Goal: Task Accomplishment & Management: Use online tool/utility

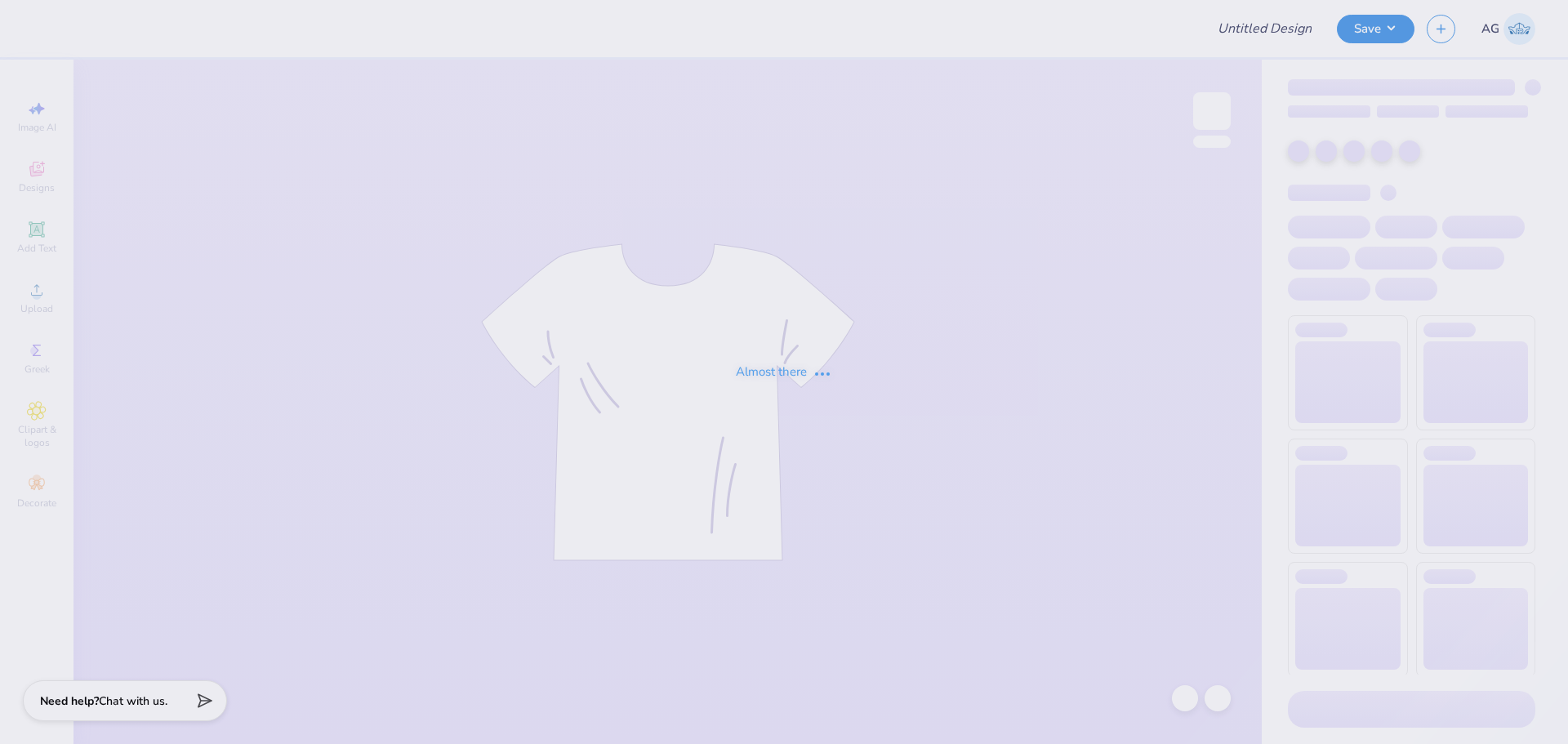
type input "TRI SIG FALL DROP 2025"
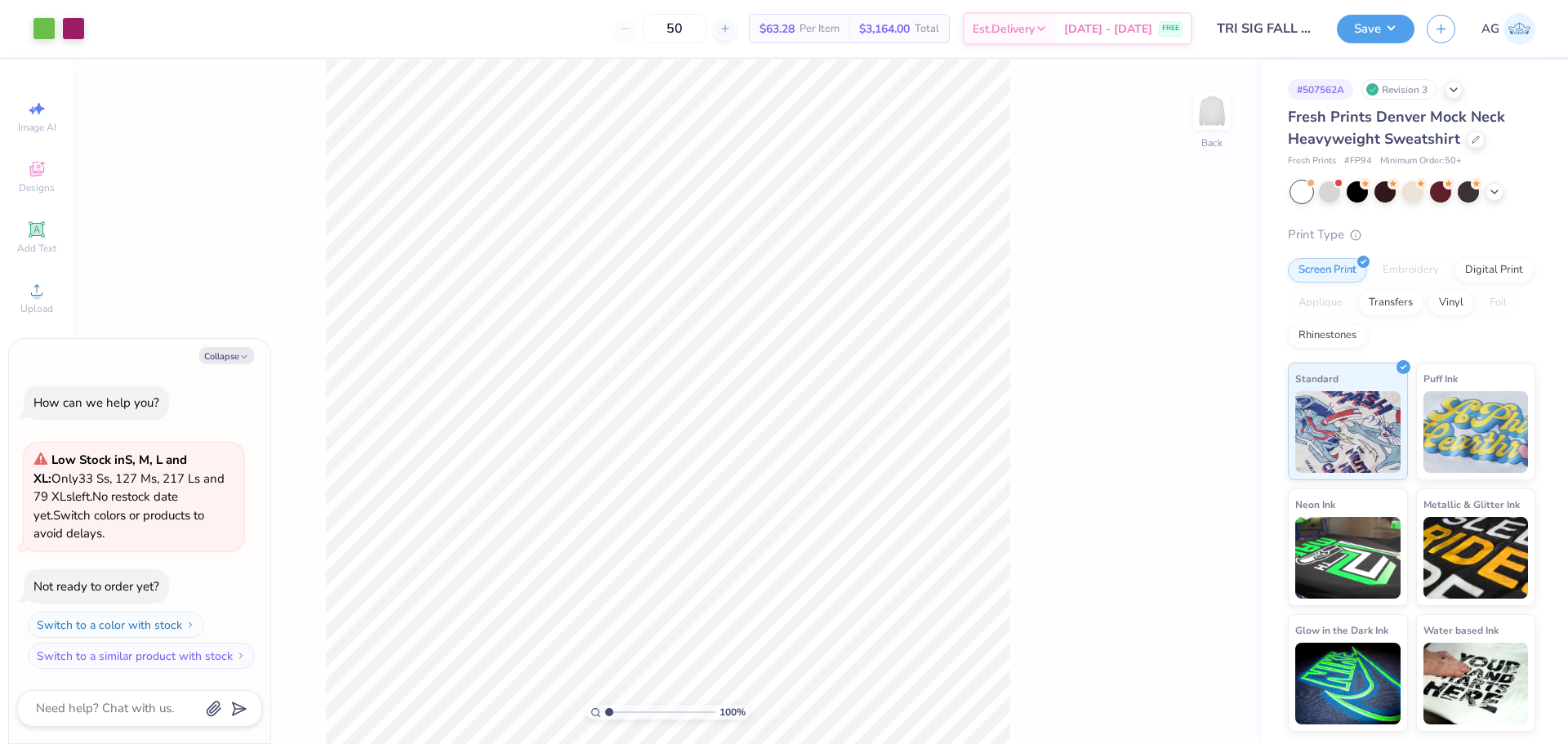
drag, startPoint x: 1158, startPoint y: 471, endPoint x: 1076, endPoint y: 463, distance: 82.4
click at [1158, 471] on div "100 % Back" at bounding box center [668, 402] width 1188 height 685
click at [63, 235] on div "Add Text" at bounding box center [37, 237] width 57 height 48
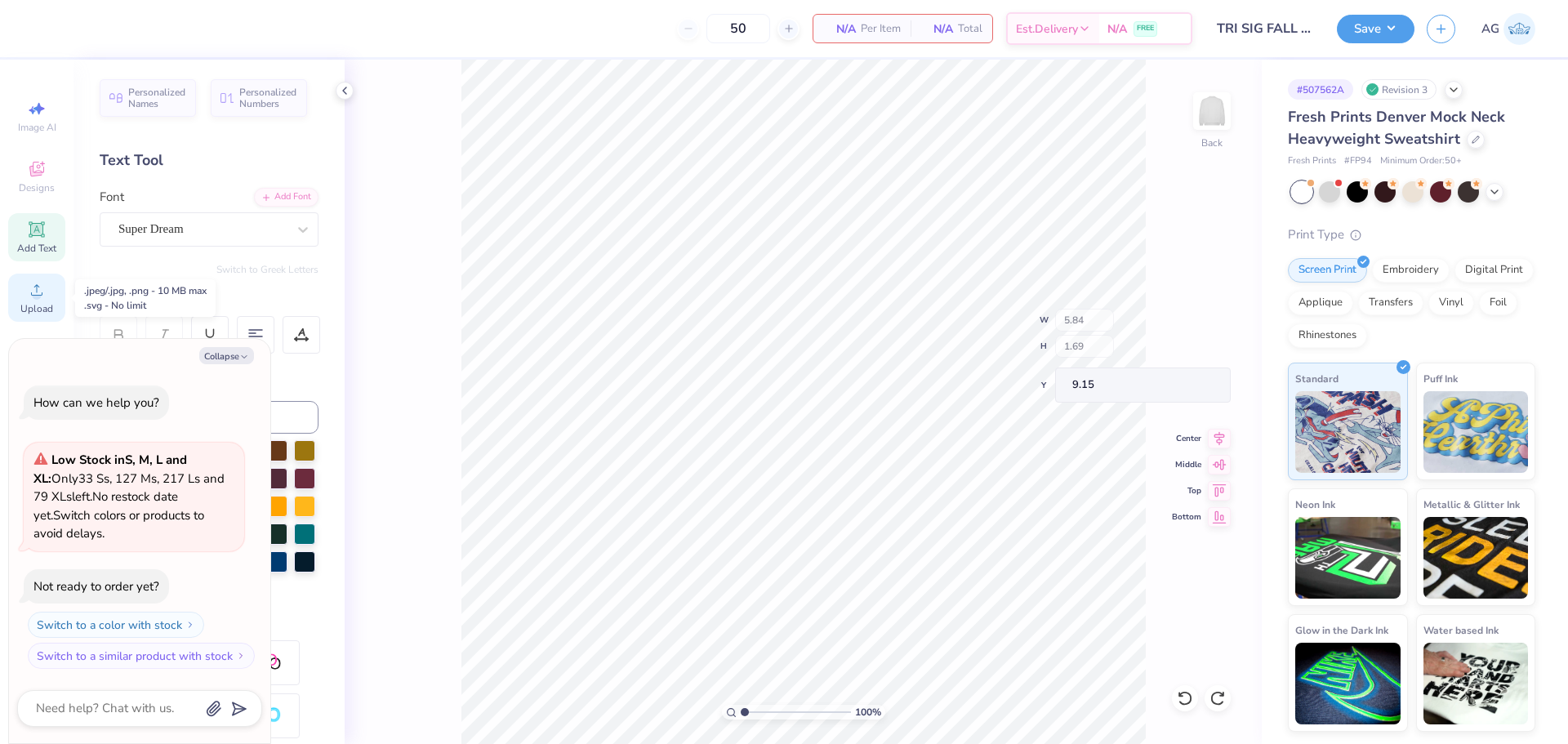
click at [50, 299] on div "Upload" at bounding box center [37, 298] width 57 height 48
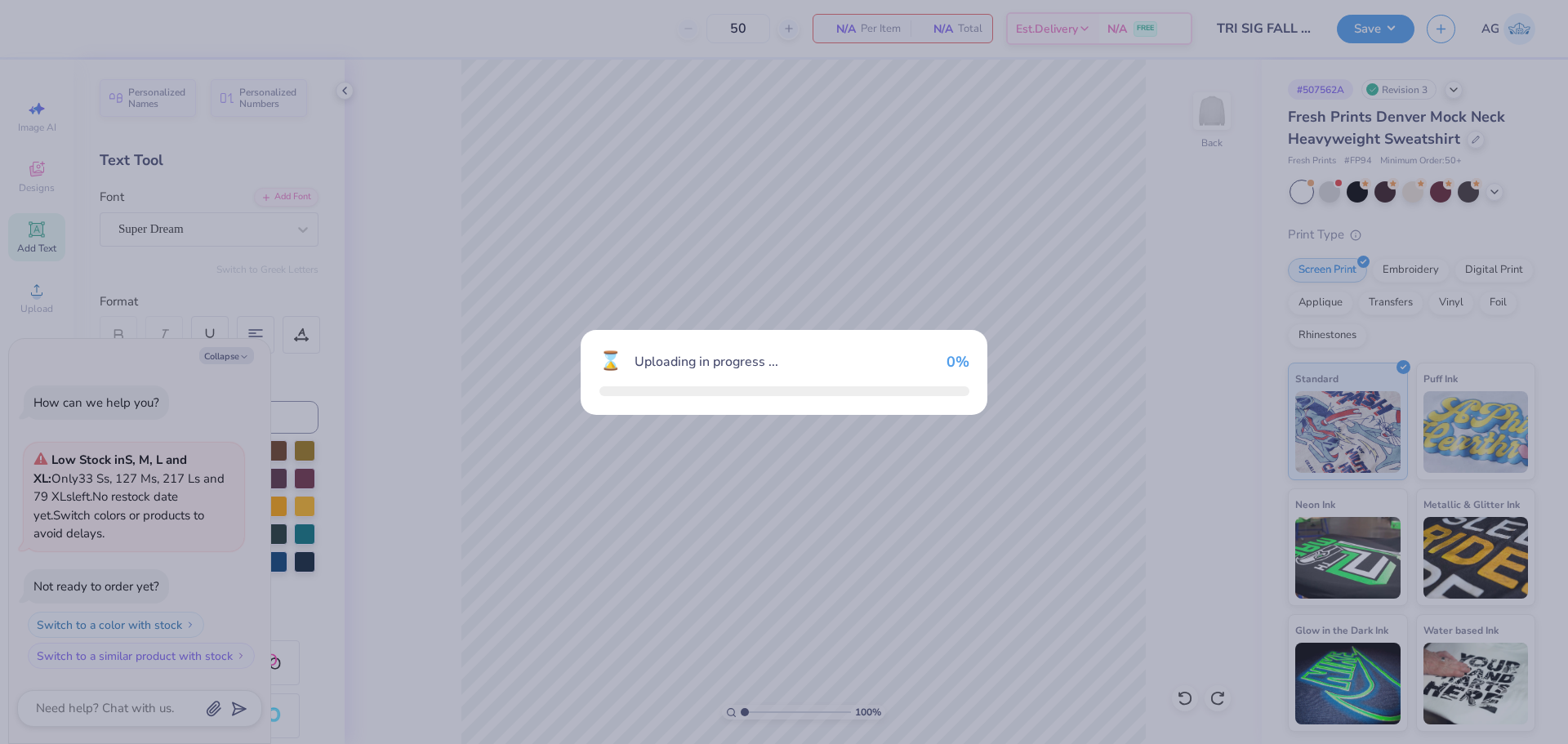
type textarea "x"
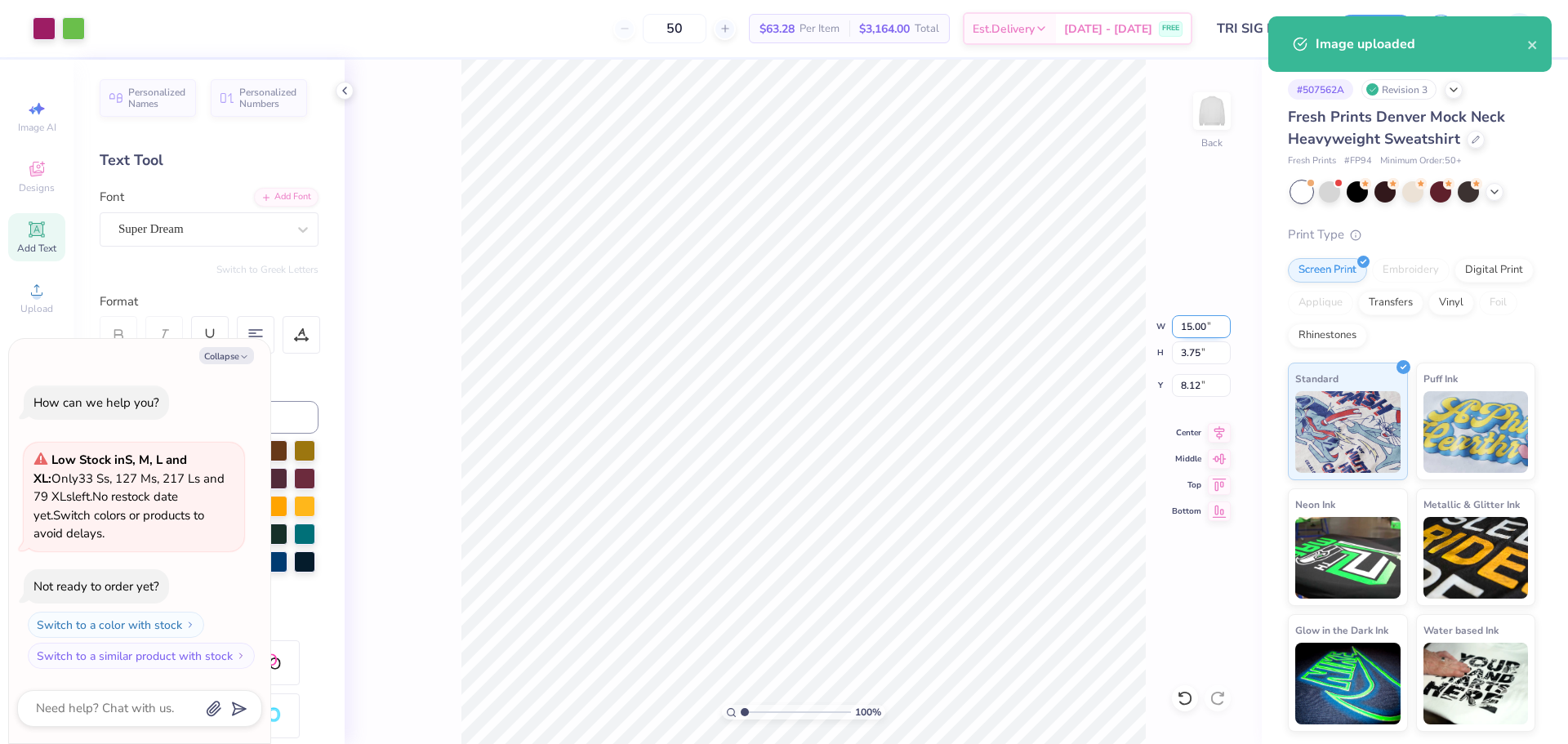
click at [1177, 317] on input "15.00" at bounding box center [1202, 326] width 59 height 23
type input "12.5"
type textarea "x"
type input "12.50"
type input "3.13"
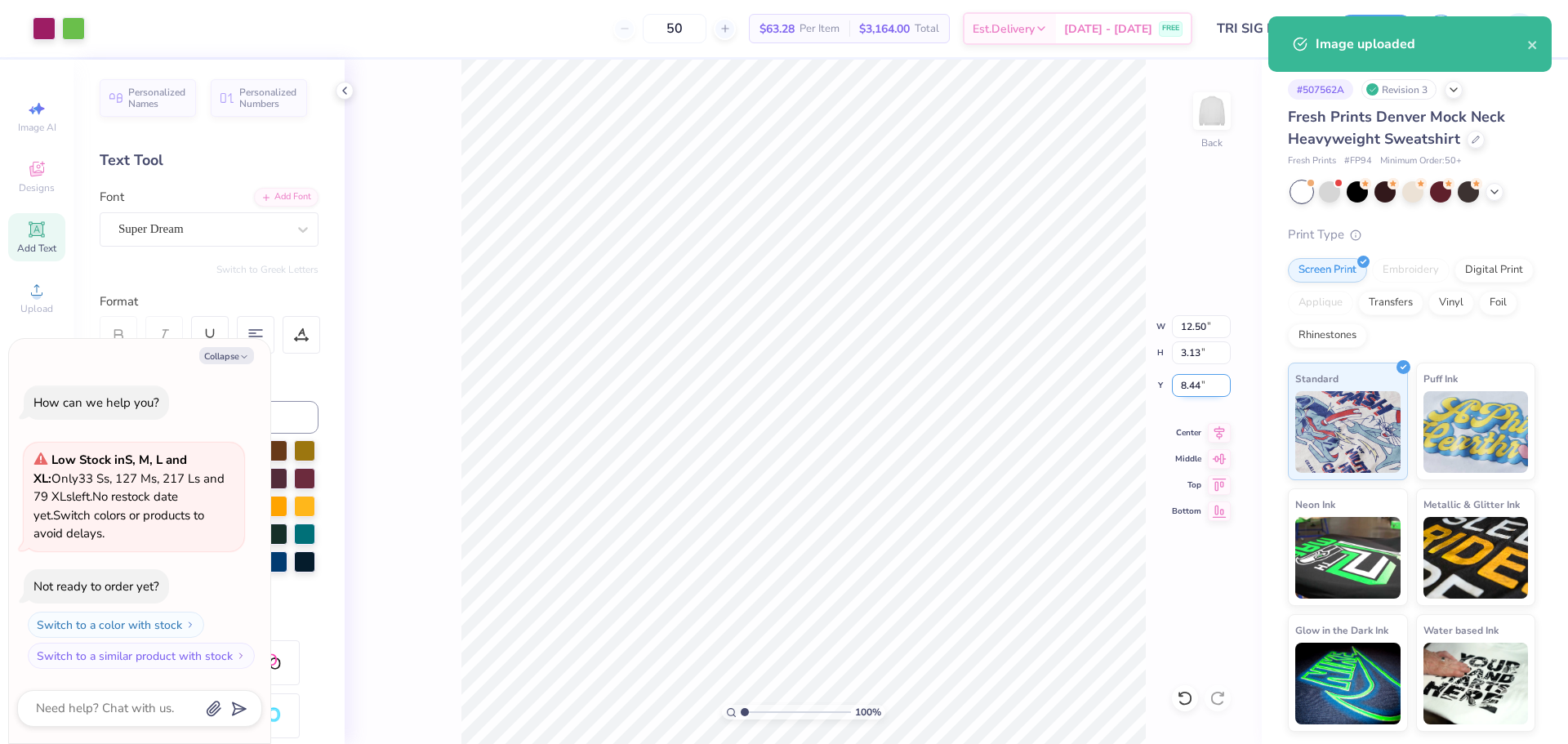
click at [1196, 390] on input "8.44" at bounding box center [1202, 385] width 59 height 23
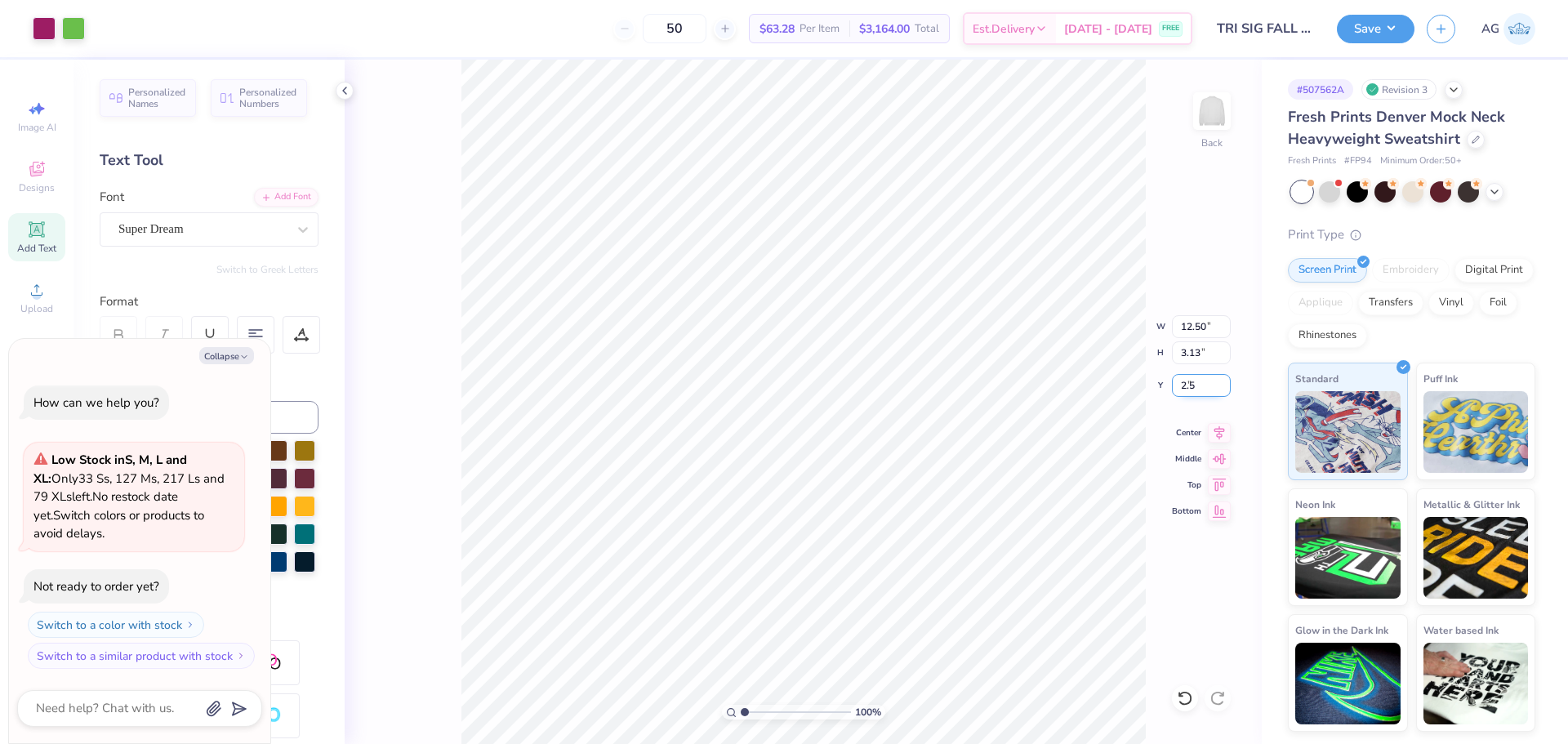
type input "2.5"
type textarea "x"
type input "2.50"
click at [1356, 31] on button "Save" at bounding box center [1375, 26] width 77 height 29
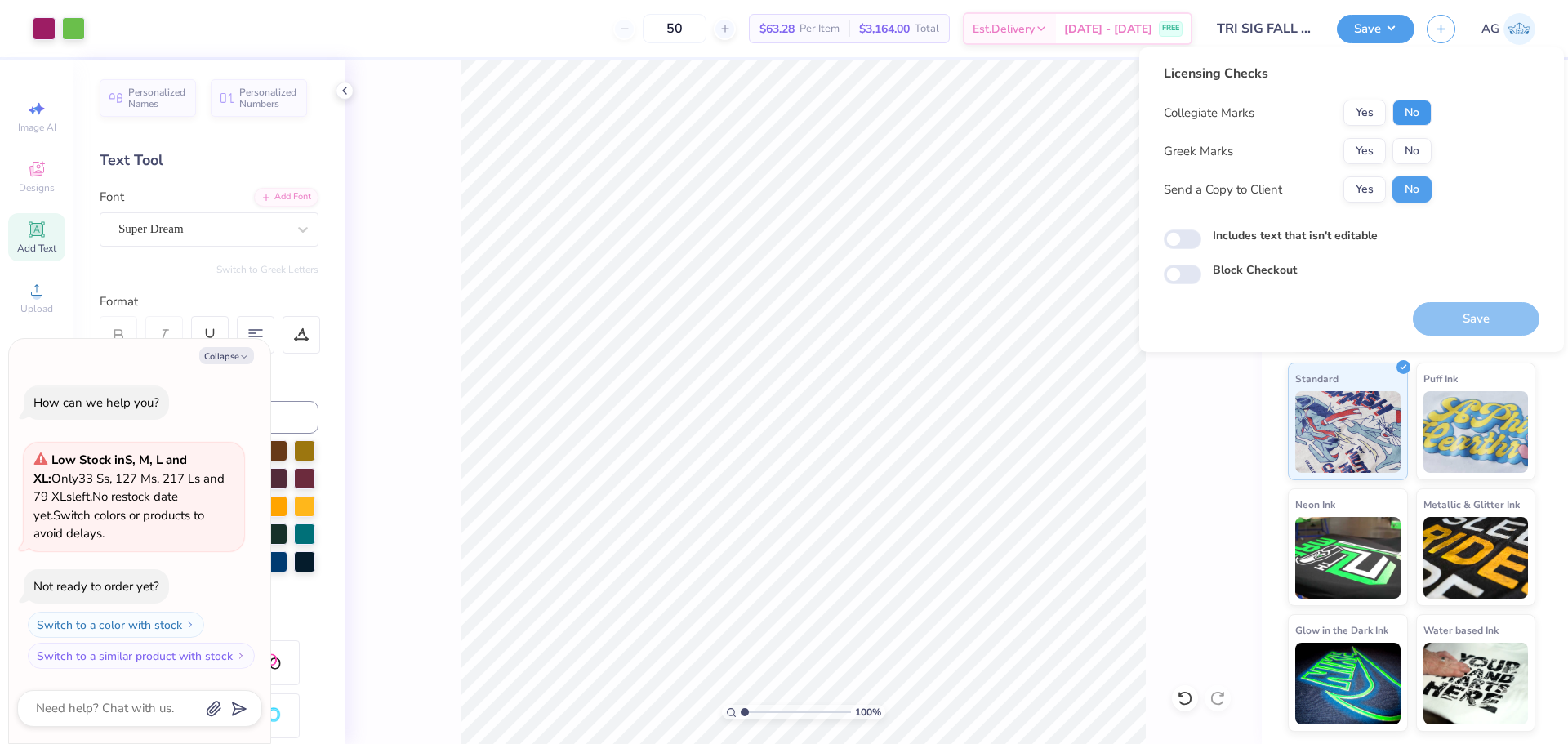
click at [1414, 124] on button "No" at bounding box center [1411, 113] width 39 height 26
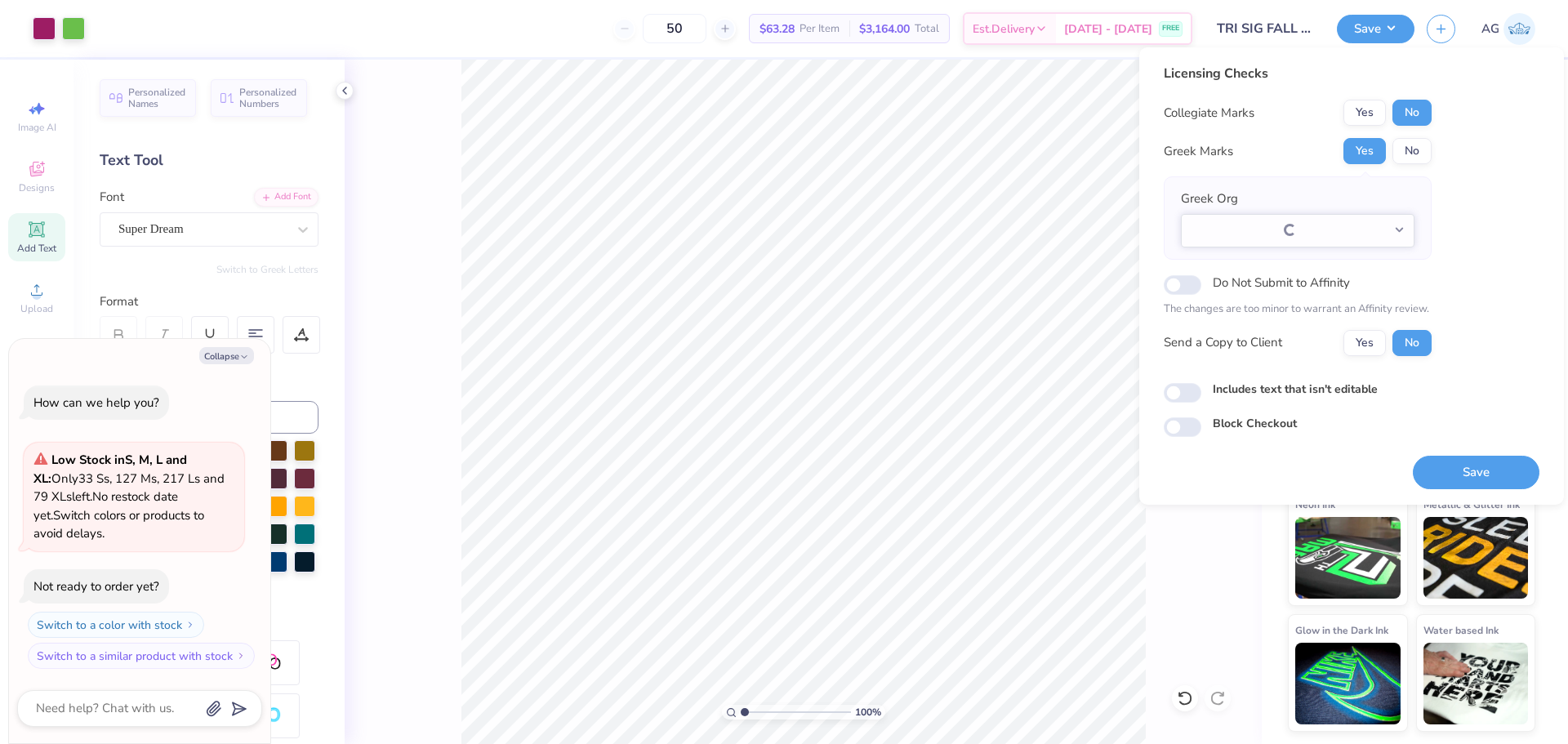
type textarea "x"
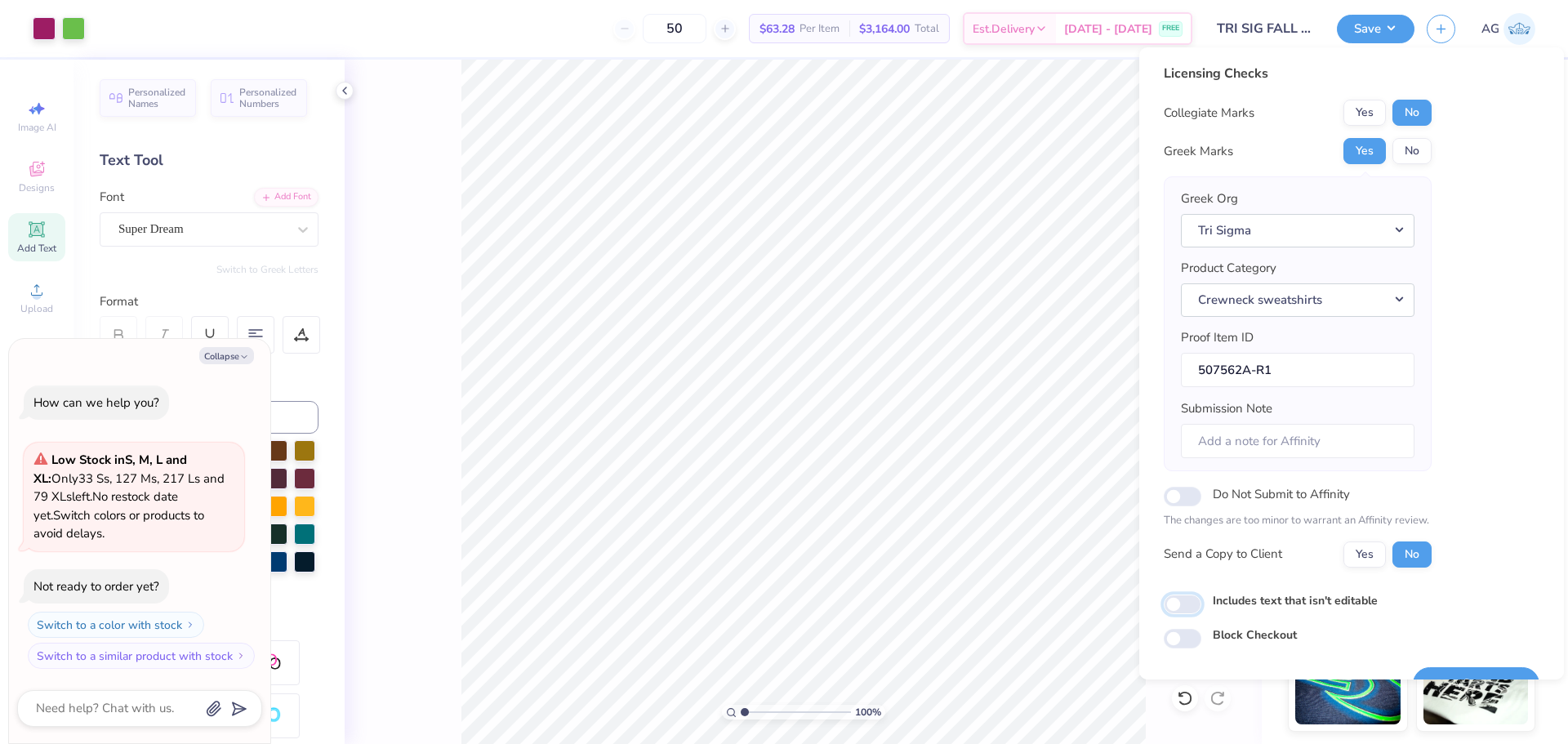
click at [1194, 607] on input "Includes text that isn't editable" at bounding box center [1182, 605] width 37 height 20
checkbox input "true"
click at [1490, 667] on button "Save" at bounding box center [1477, 684] width 127 height 34
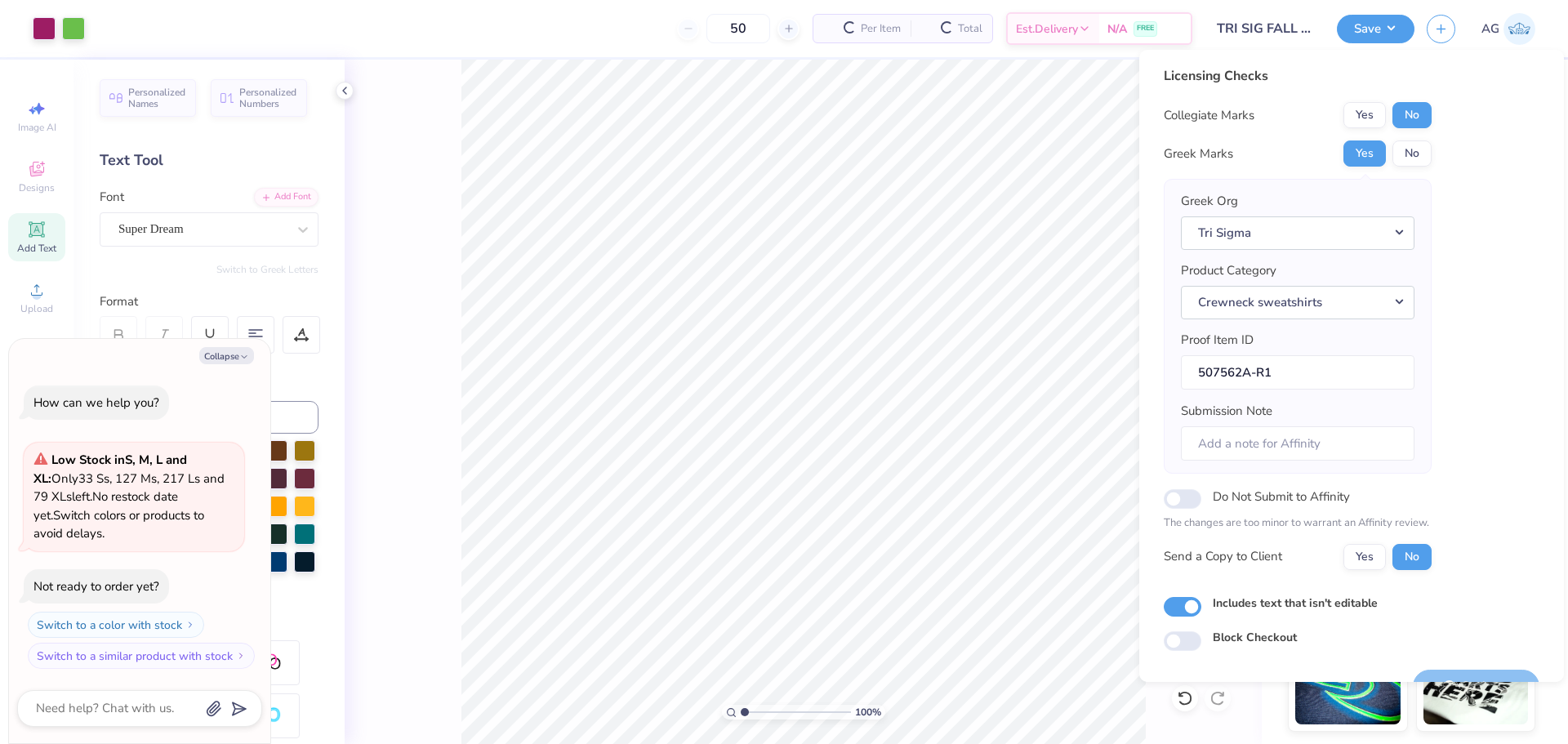
scroll to position [37, 0]
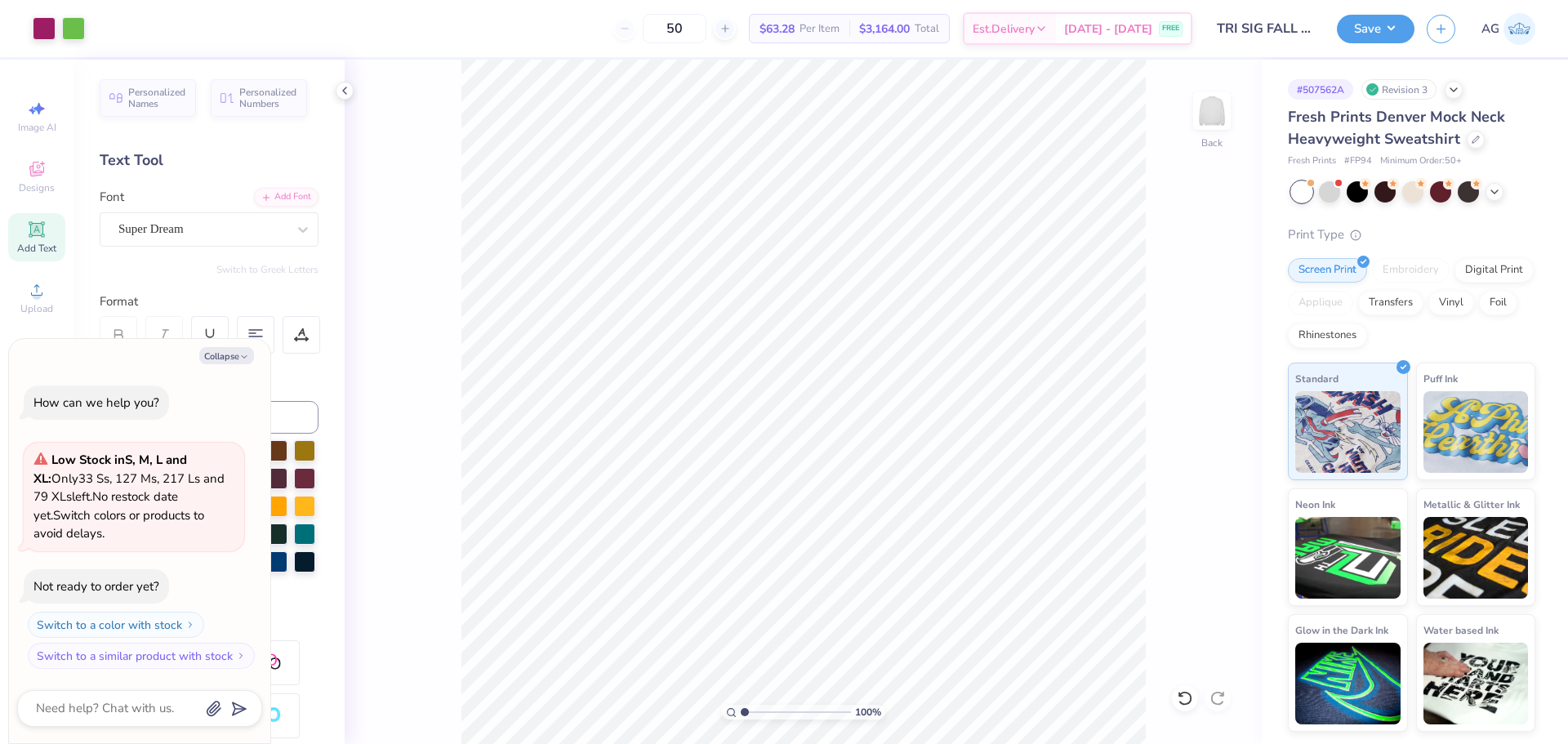
type textarea "x"
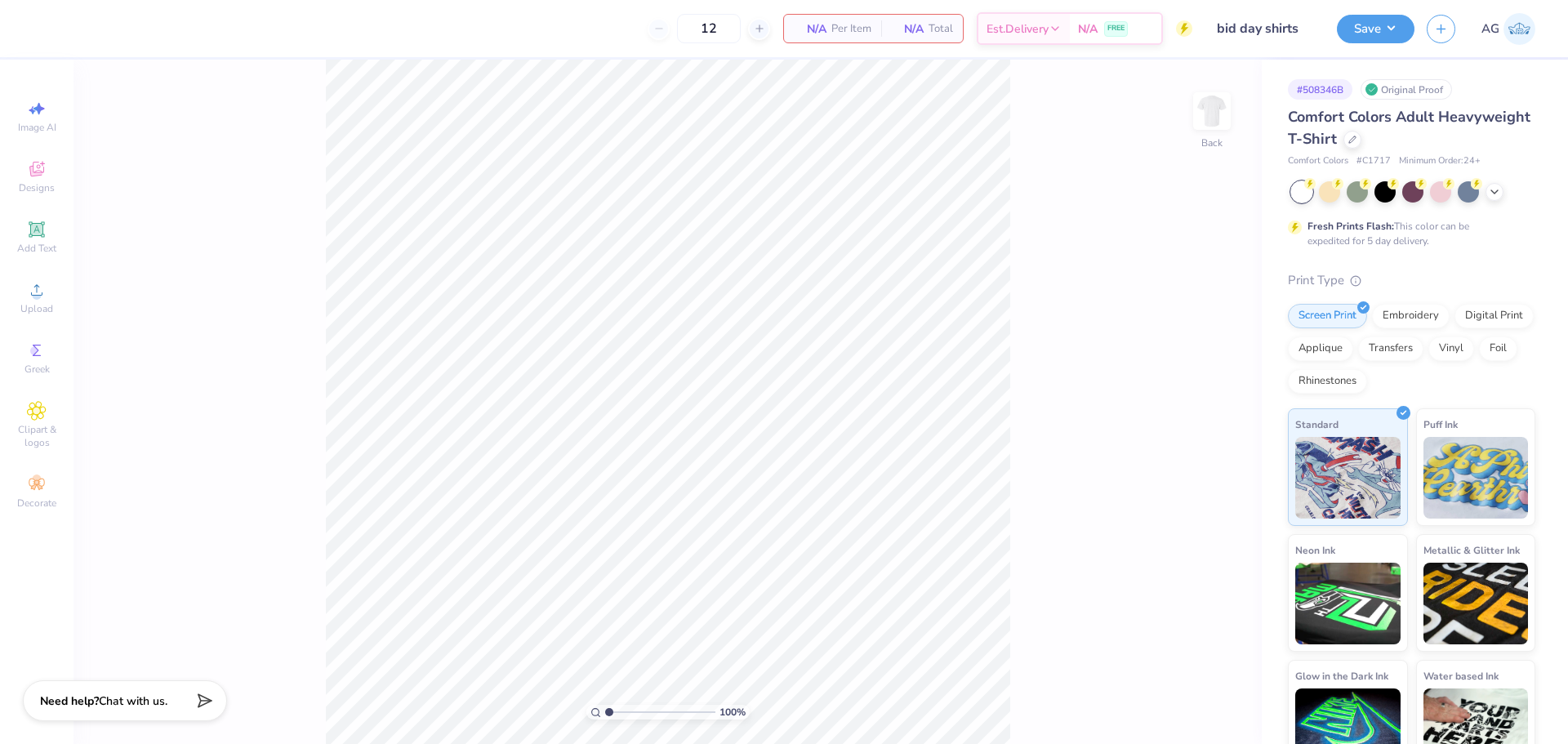
drag, startPoint x: 1212, startPoint y: 441, endPoint x: 1019, endPoint y: 379, distance: 202.7
click at [1212, 441] on div "100 % Back" at bounding box center [668, 402] width 1188 height 685
click at [32, 303] on span "Upload" at bounding box center [37, 308] width 33 height 13
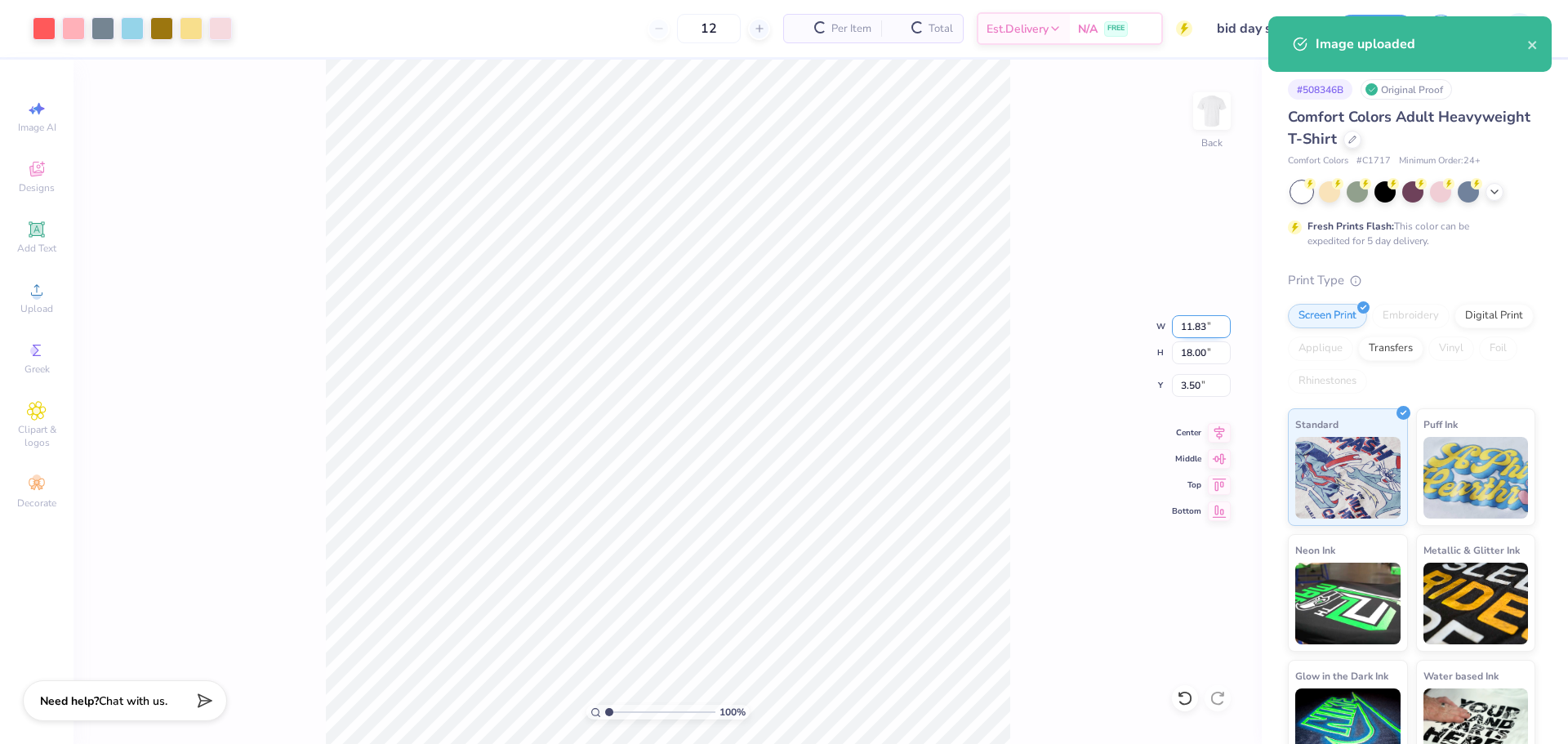
click at [1196, 325] on input "11.83" at bounding box center [1202, 326] width 59 height 23
click at [1208, 354] on input "18.00" at bounding box center [1202, 353] width 59 height 23
type input "14"
type input "9.20"
type input "14.00"
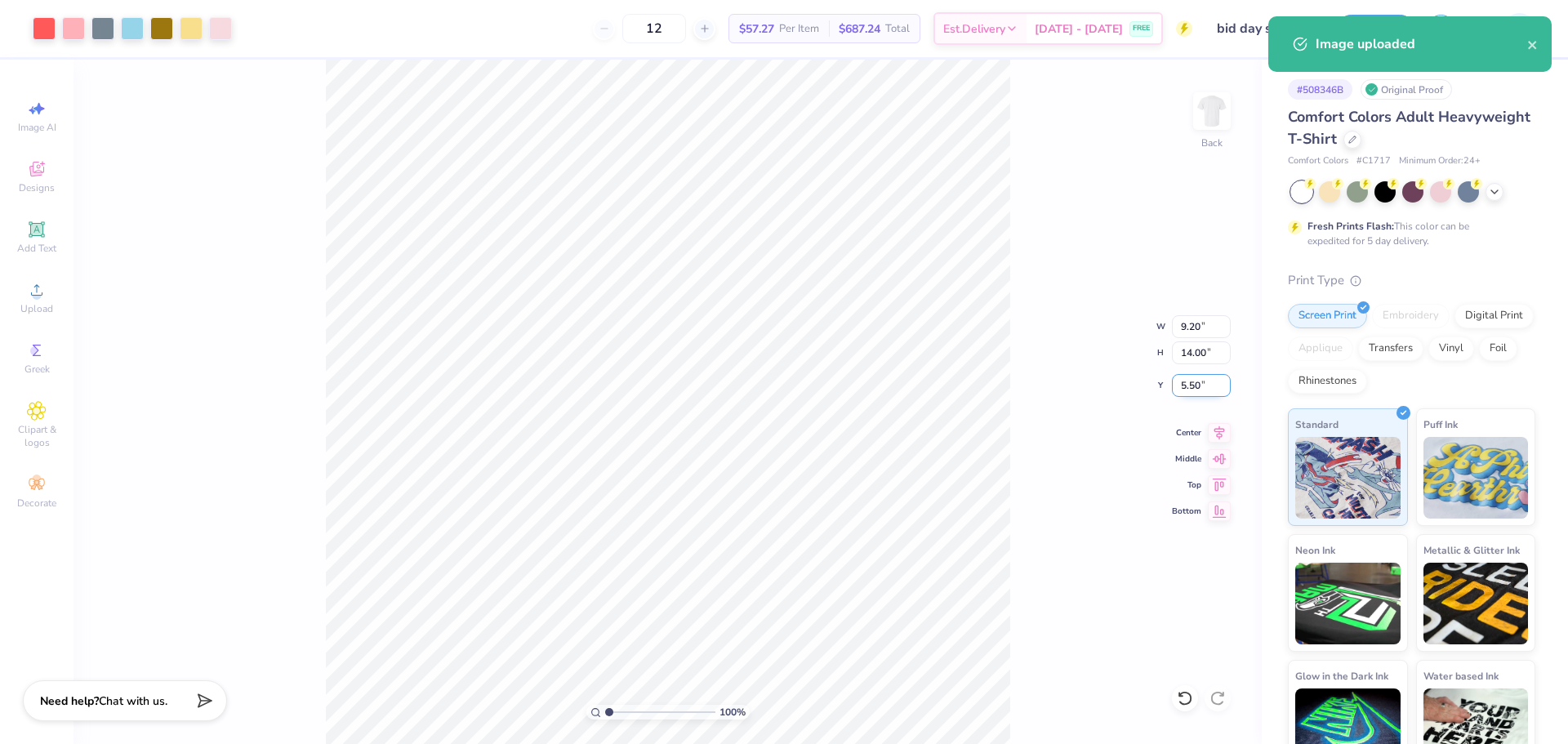
click at [1209, 380] on input "5.50" at bounding box center [1202, 385] width 59 height 23
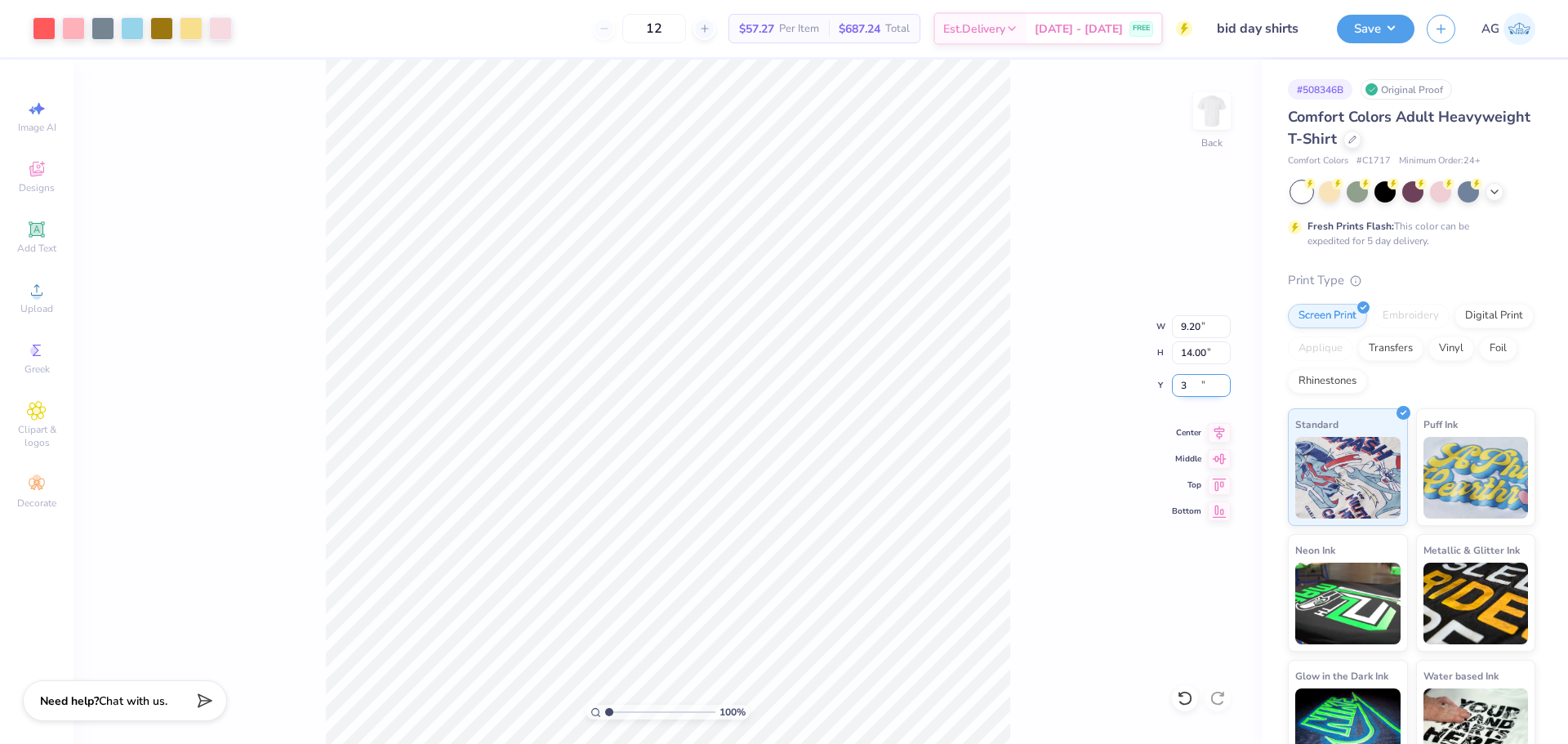
type input "3.00"
click at [1219, 441] on div "100 % Back W 9.20 9.20 " H 14.00 14.00 " Y 3.00 3.00 " Center Middle Top Bottom" at bounding box center [668, 402] width 1188 height 685
click at [1041, 412] on div "100 % Back W 9.20 H 14.00 Y 3.00 Center Middle Top Bottom" at bounding box center [668, 402] width 1188 height 685
click at [1395, 37] on button "Save" at bounding box center [1375, 26] width 77 height 29
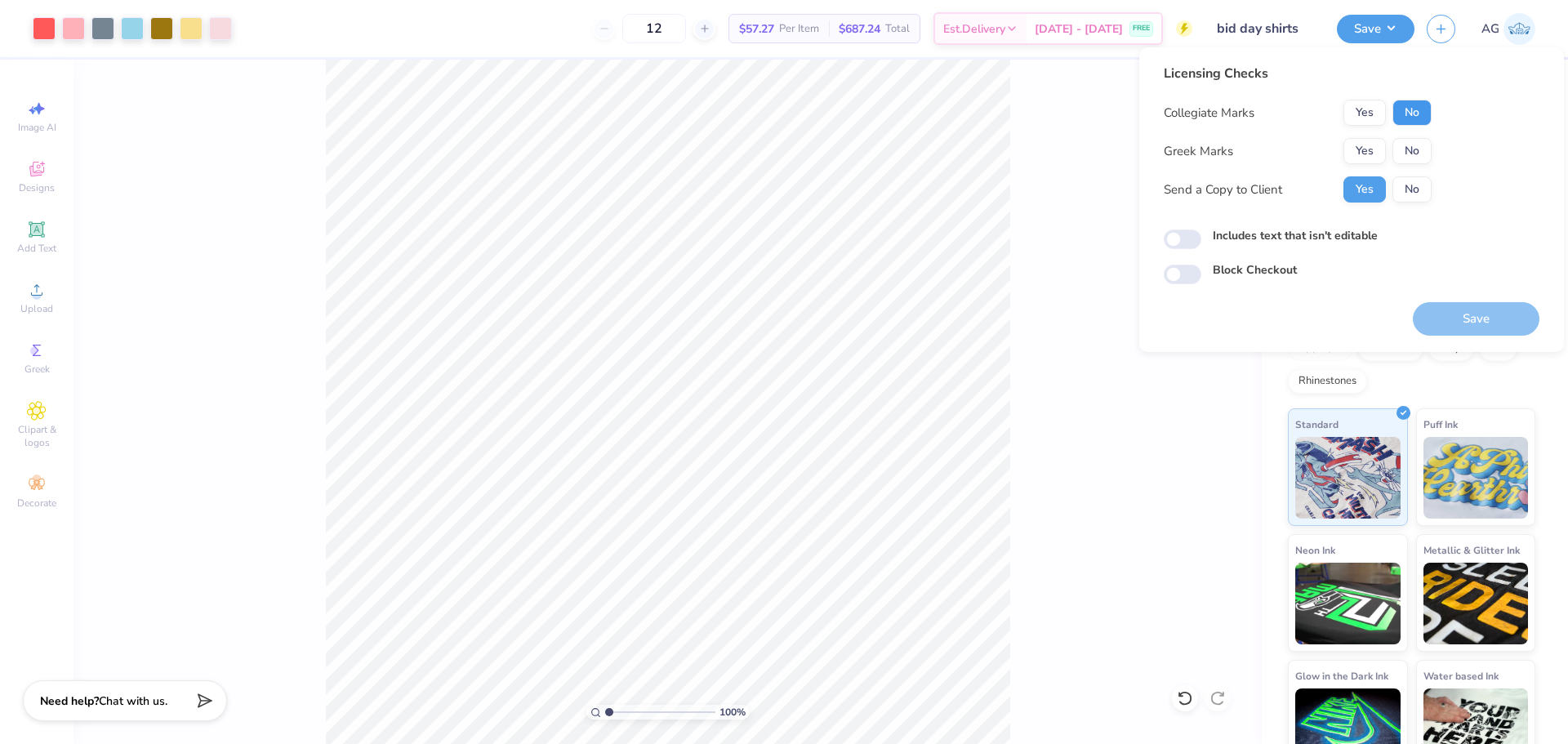
click at [1414, 103] on button "No" at bounding box center [1411, 113] width 39 height 26
click at [1376, 139] on button "Yes" at bounding box center [1364, 151] width 43 height 26
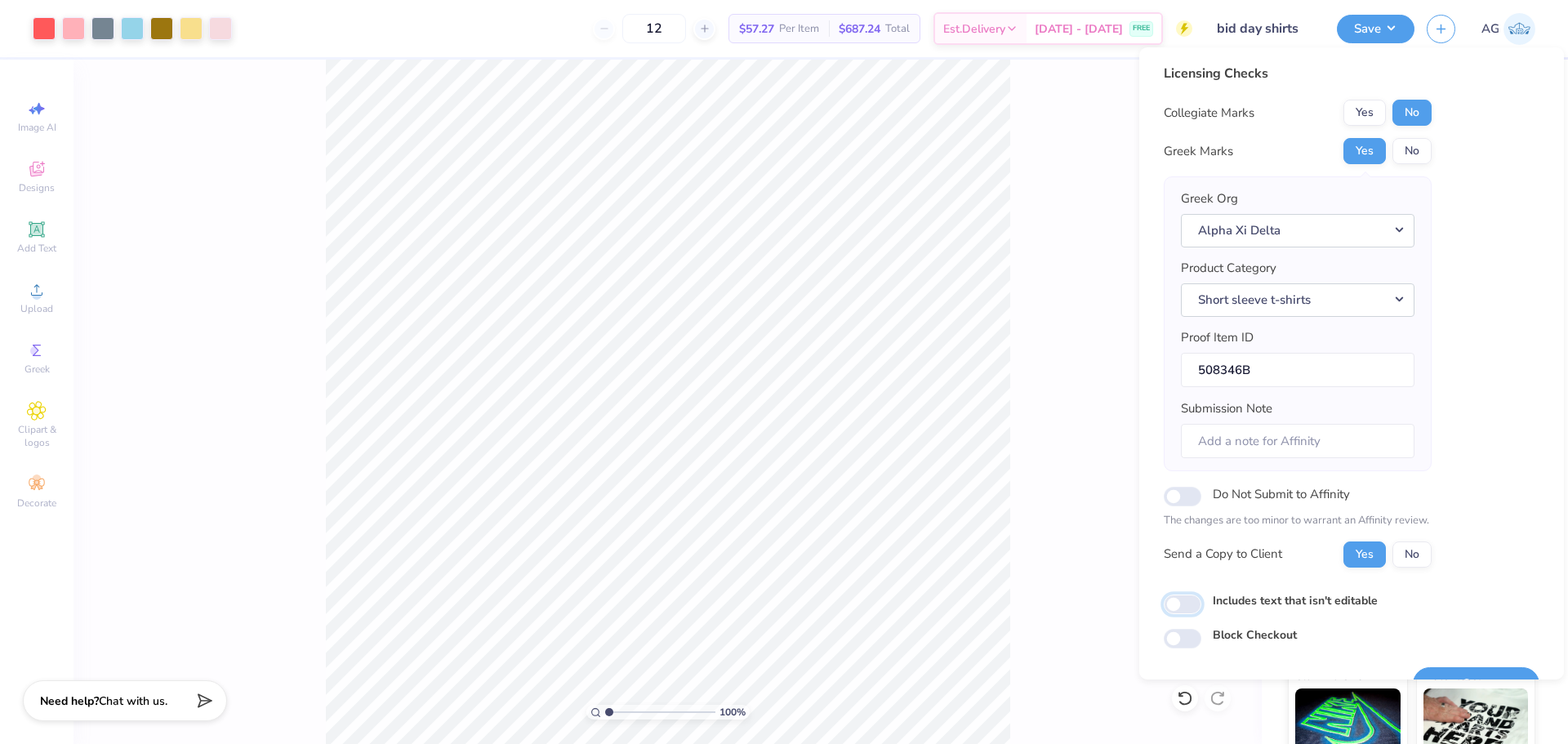
click at [1195, 606] on input "Includes text that isn't editable" at bounding box center [1182, 605] width 37 height 20
checkbox input "true"
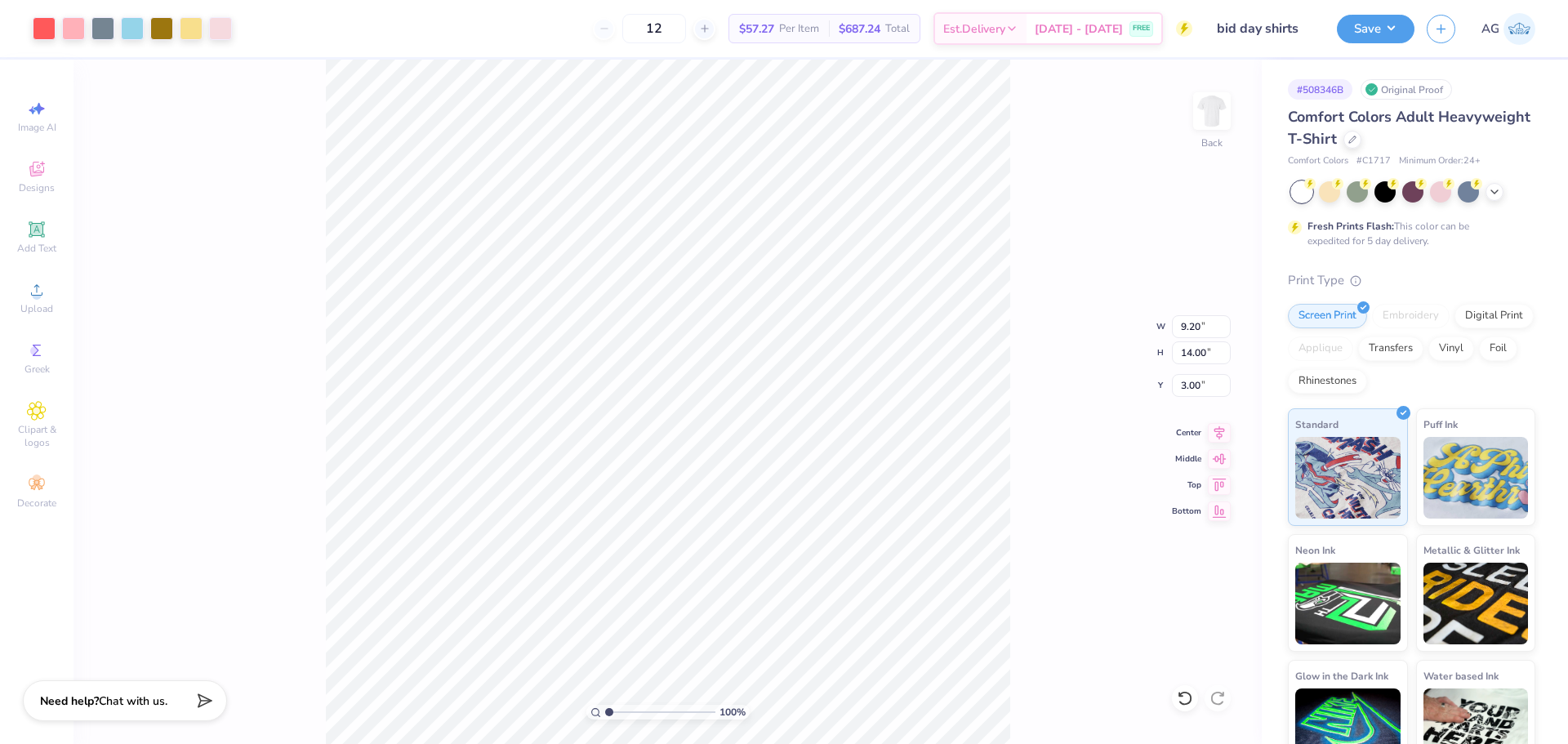
click at [1185, 365] on div "100 % Back W 9.20 9.20 " H 14.00 14.00 " Y 3.00 3.00 " Center Middle Top Bottom" at bounding box center [668, 402] width 1188 height 685
click at [1196, 354] on div "100 % Back" at bounding box center [668, 402] width 1188 height 685
click at [1203, 352] on input "14.00" at bounding box center [1202, 353] width 59 height 23
type input "12"
type input "7.88"
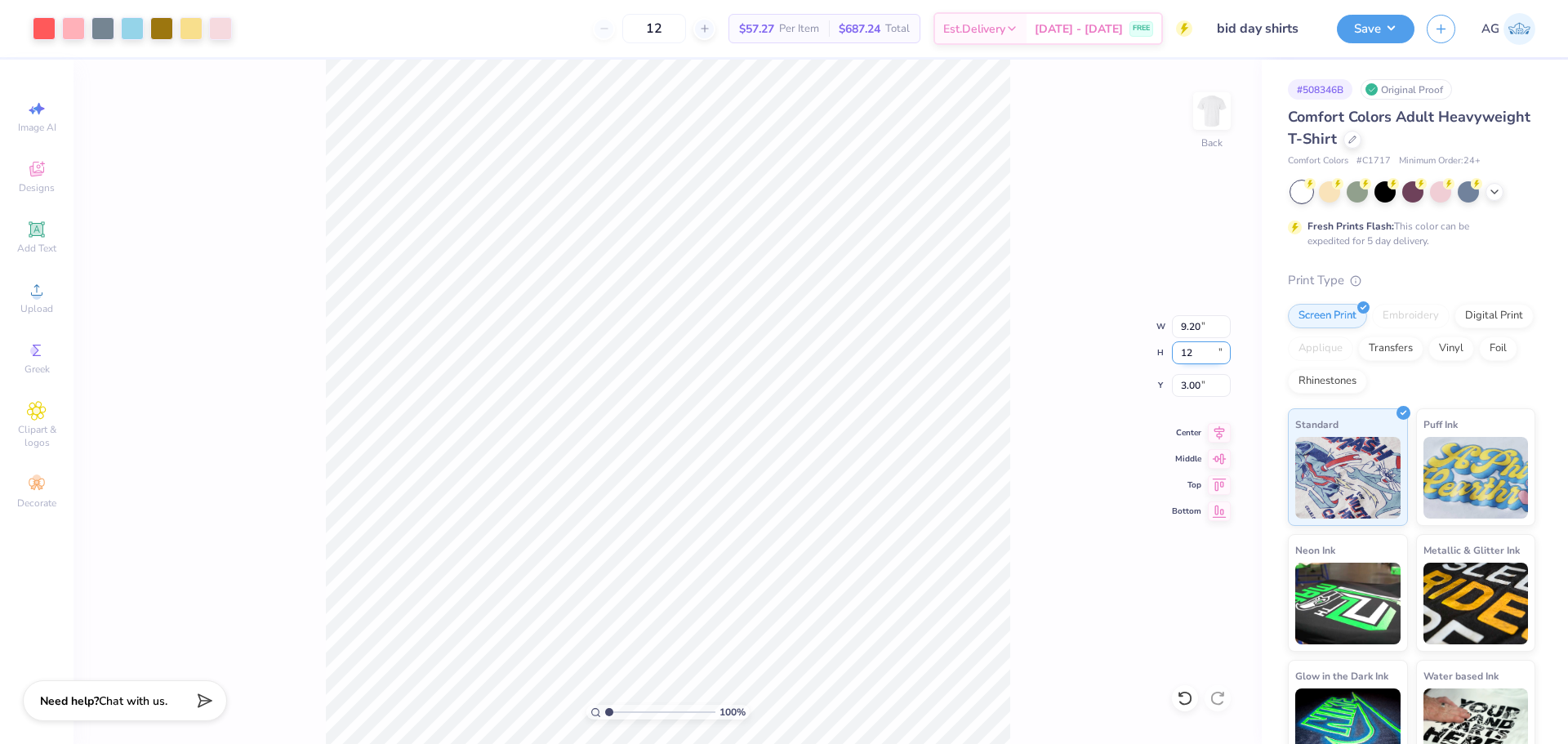
type input "12.00"
click at [1187, 392] on input "4.00" at bounding box center [1202, 385] width 59 height 23
type input "2.51"
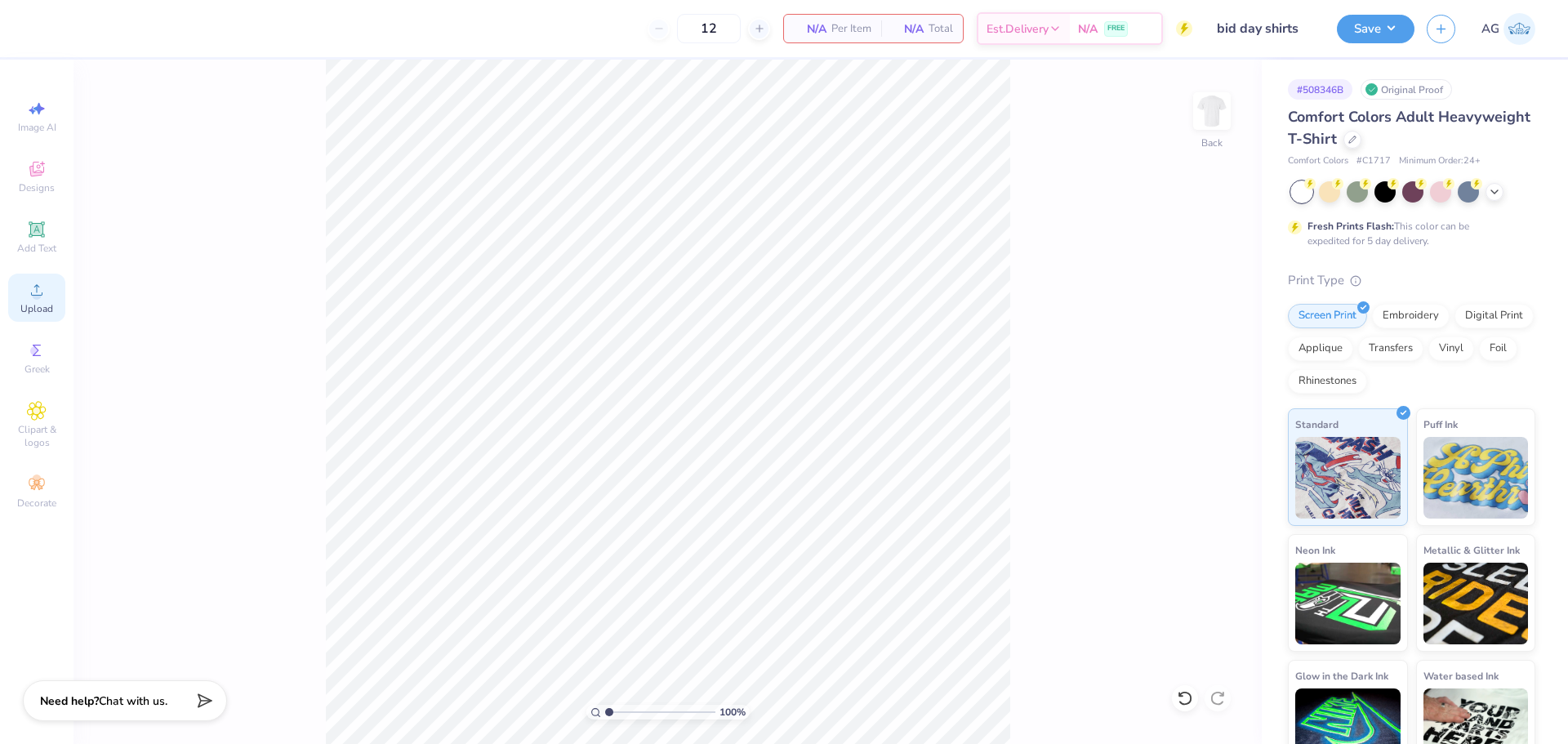
click at [37, 303] on span "Upload" at bounding box center [37, 308] width 33 height 13
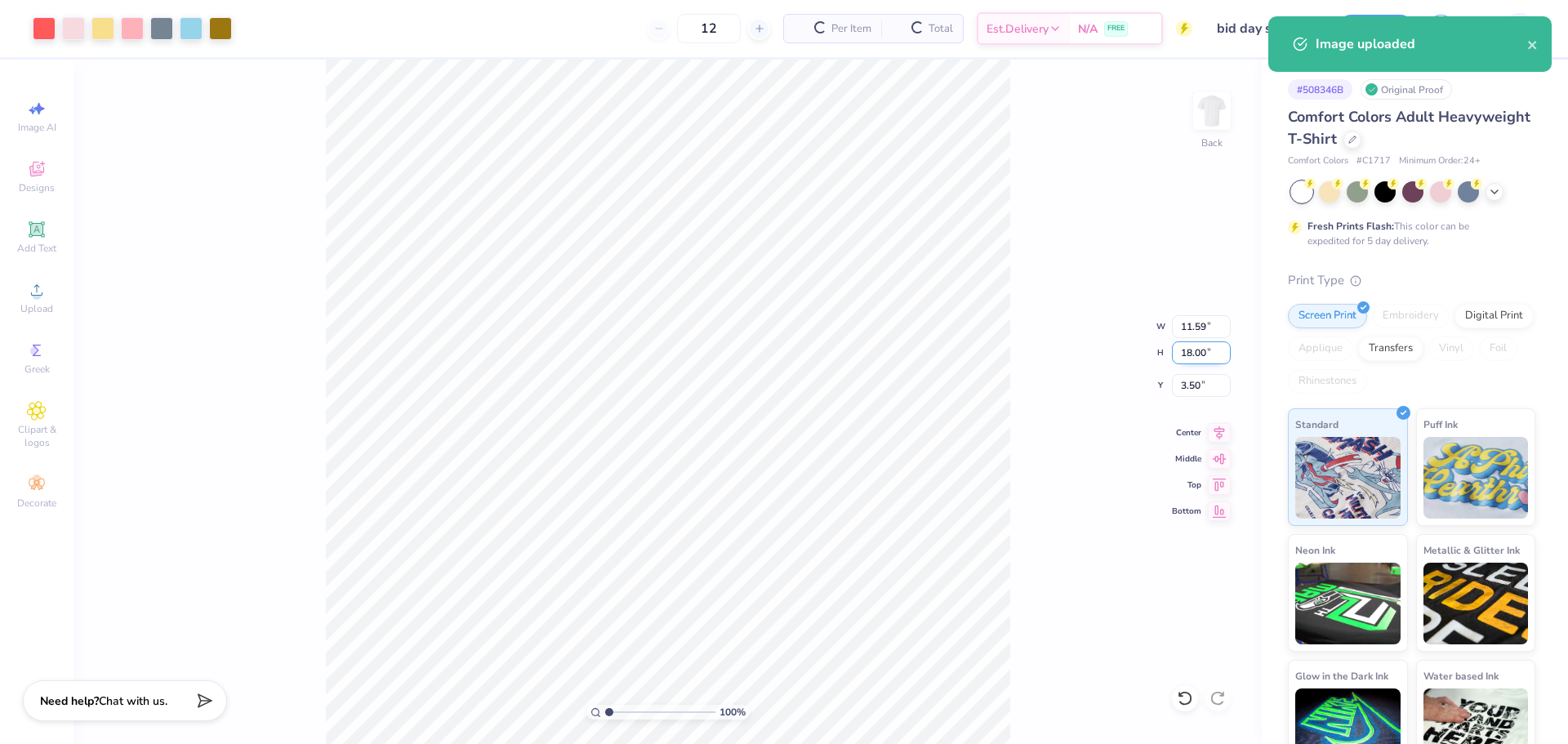
click at [1173, 352] on input "18.00" at bounding box center [1202, 353] width 59 height 23
type input "13"
type input "8.37"
type input "13.00"
click at [1199, 395] on input "6.00" at bounding box center [1202, 385] width 59 height 23
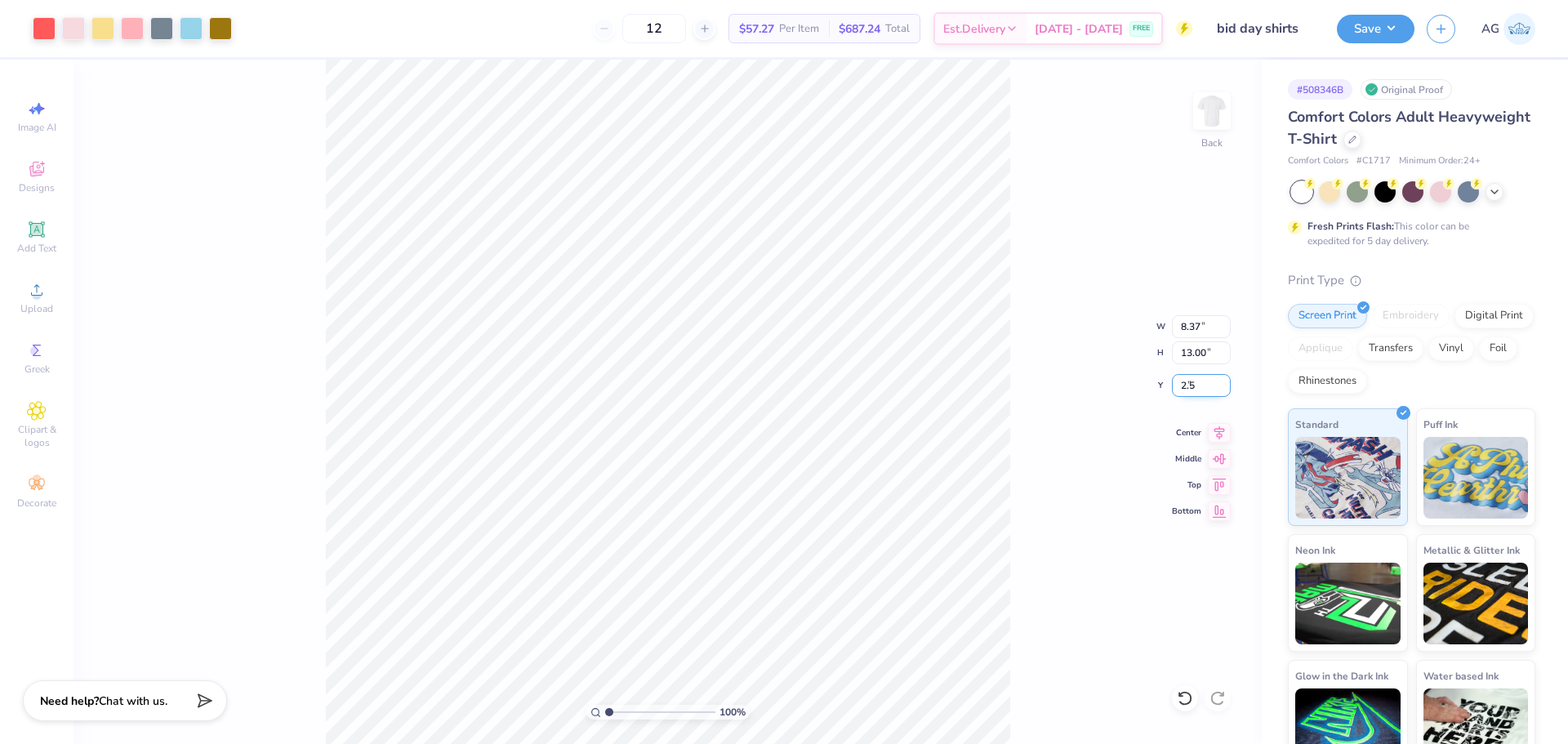
type input "2.50"
click at [1211, 426] on icon at bounding box center [1219, 431] width 23 height 20
click at [1405, 29] on button "Save" at bounding box center [1375, 26] width 77 height 29
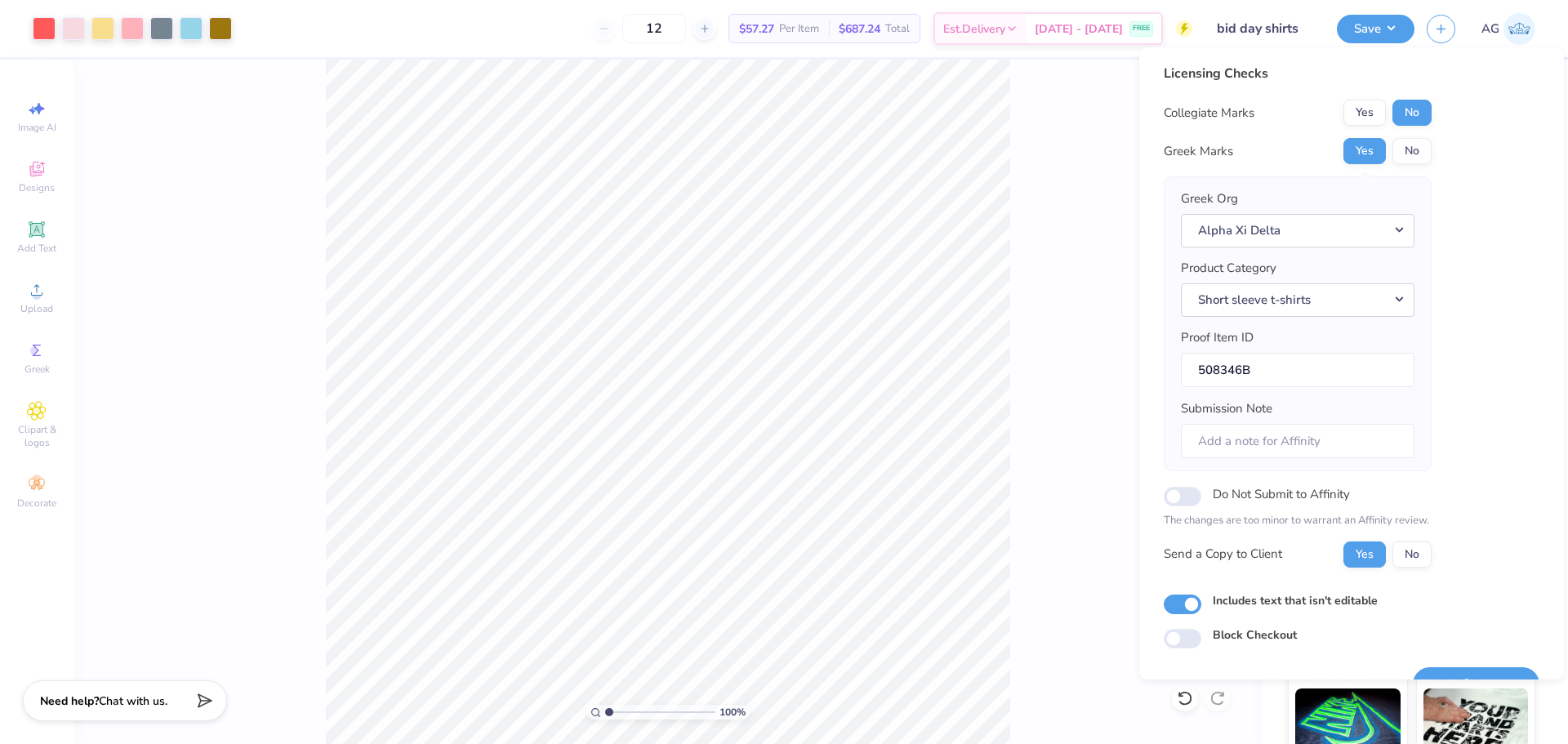
scroll to position [37, 0]
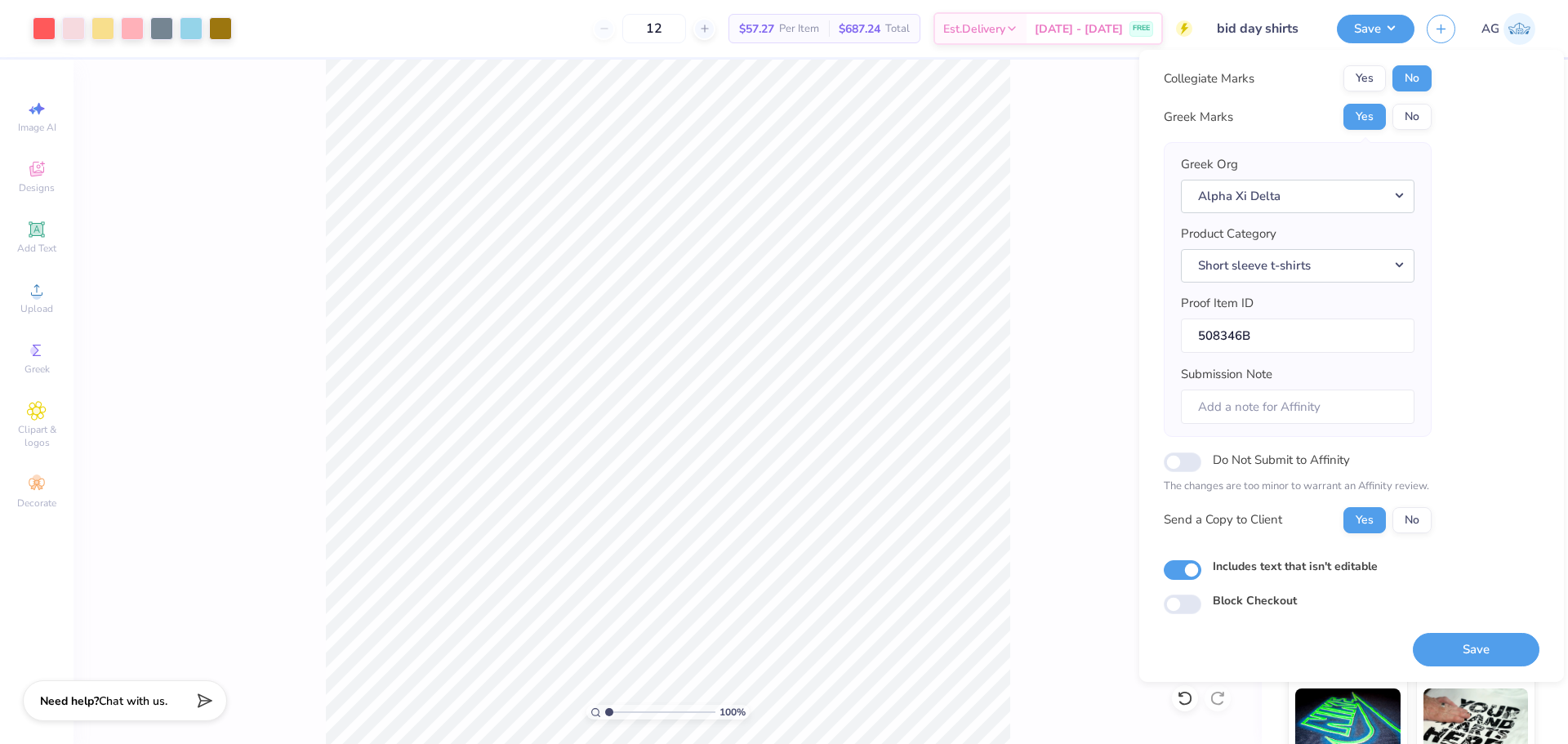
drag, startPoint x: 1480, startPoint y: 641, endPoint x: 1482, endPoint y: 651, distance: 10.2
click at [1480, 642] on button "Save" at bounding box center [1477, 650] width 127 height 34
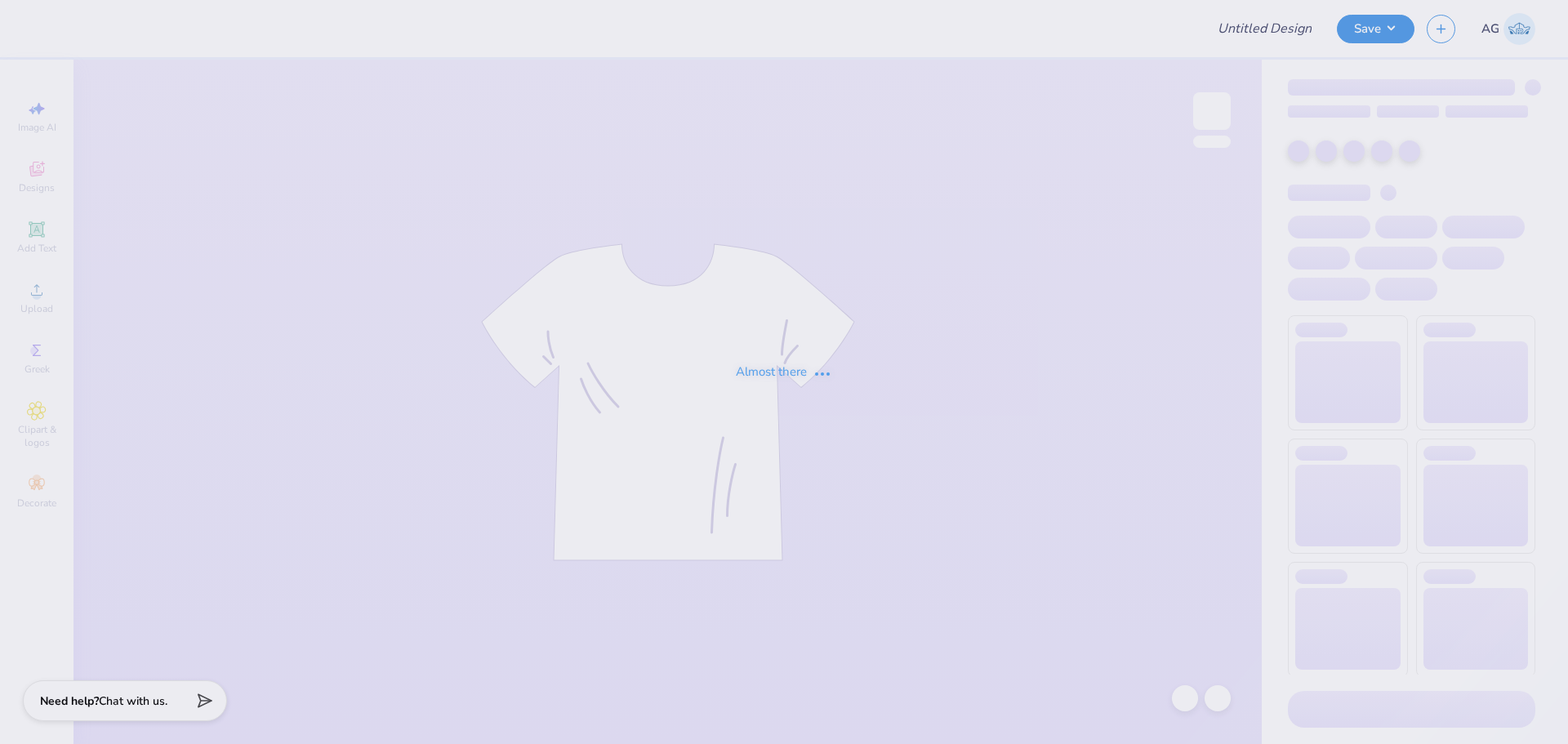
type input "Ross Retail sweat"
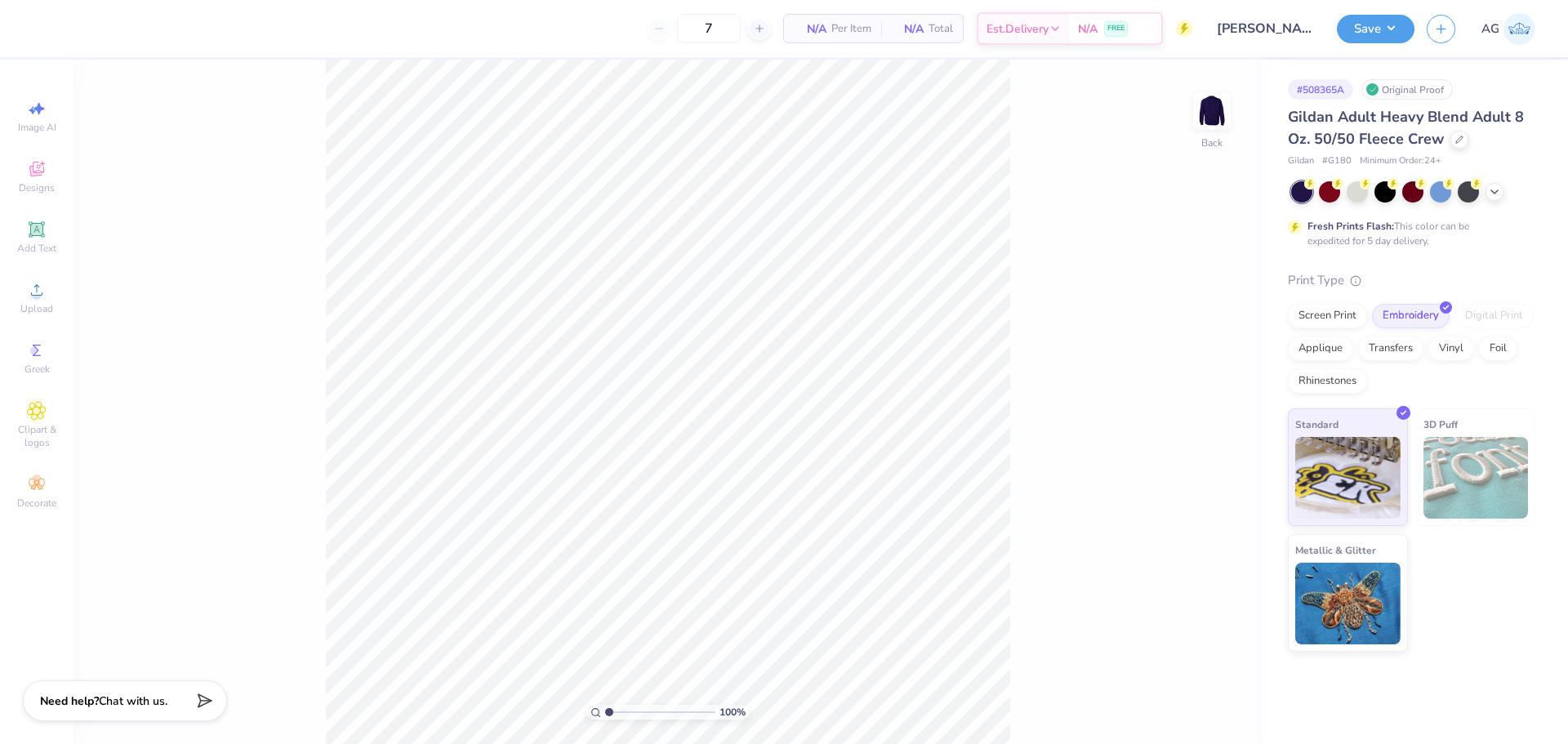
drag, startPoint x: 1262, startPoint y: 492, endPoint x: 1243, endPoint y: 493, distance: 19.0
click at [1262, 492] on div "# 508365A Original Proof Gildan Adult Heavy Blend Adult 8 Oz. 50/50 Fleece Crew…" at bounding box center [1415, 356] width 306 height 593
click at [42, 309] on span "Upload" at bounding box center [37, 308] width 33 height 13
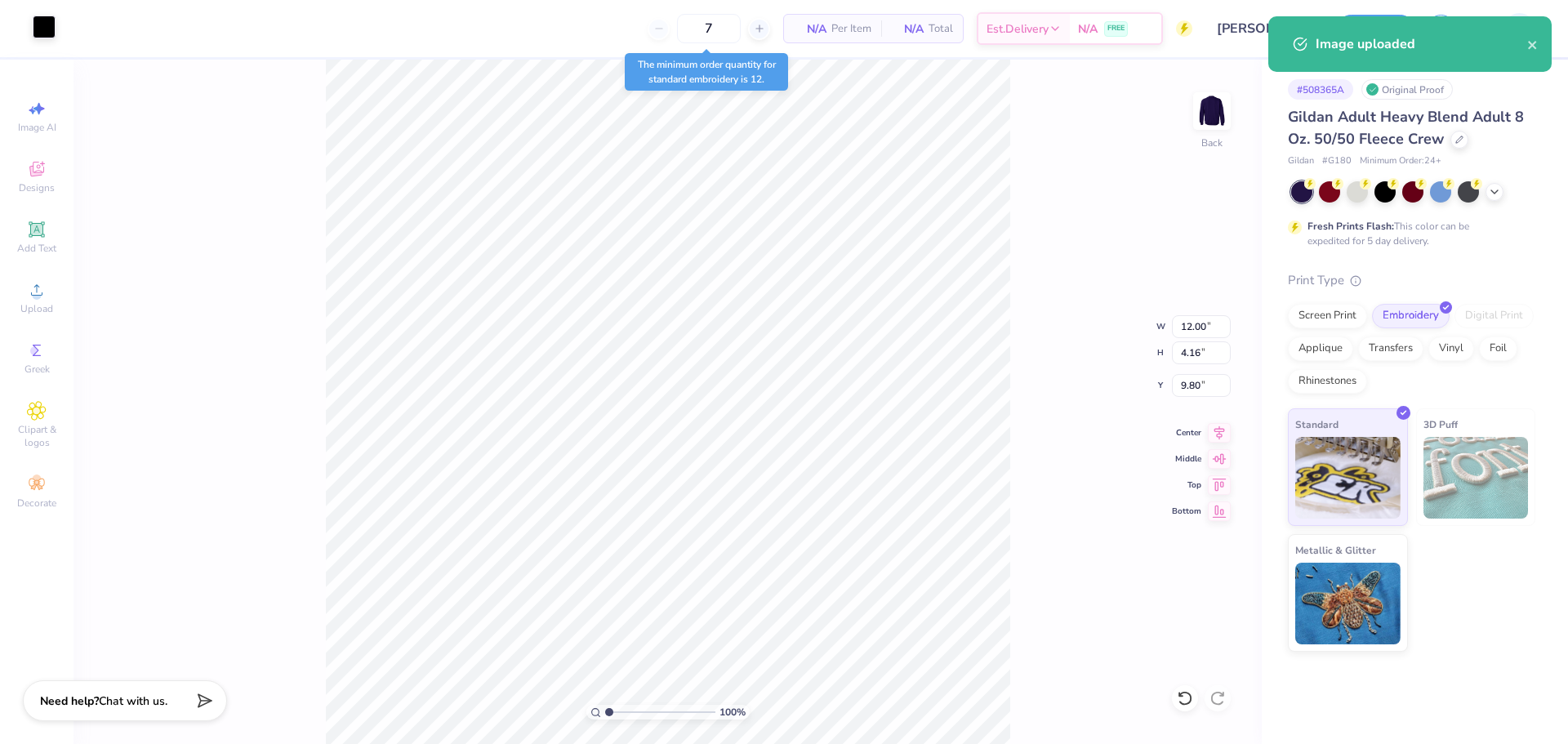
click at [50, 32] on div at bounding box center [44, 27] width 23 height 23
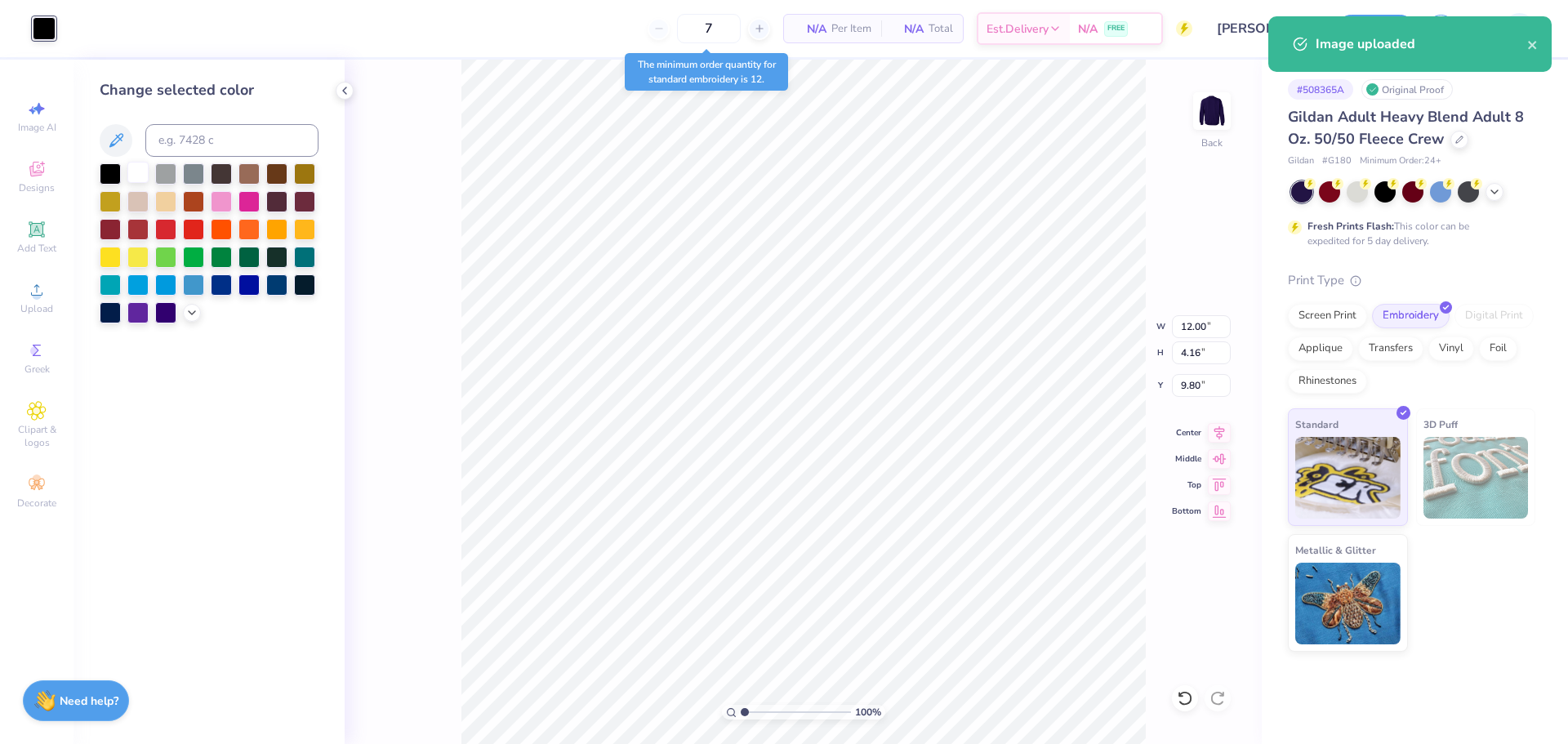
click at [145, 169] on div at bounding box center [137, 172] width 21 height 21
click at [1188, 320] on input "12.00" at bounding box center [1202, 326] width 59 height 23
type input "4.00"
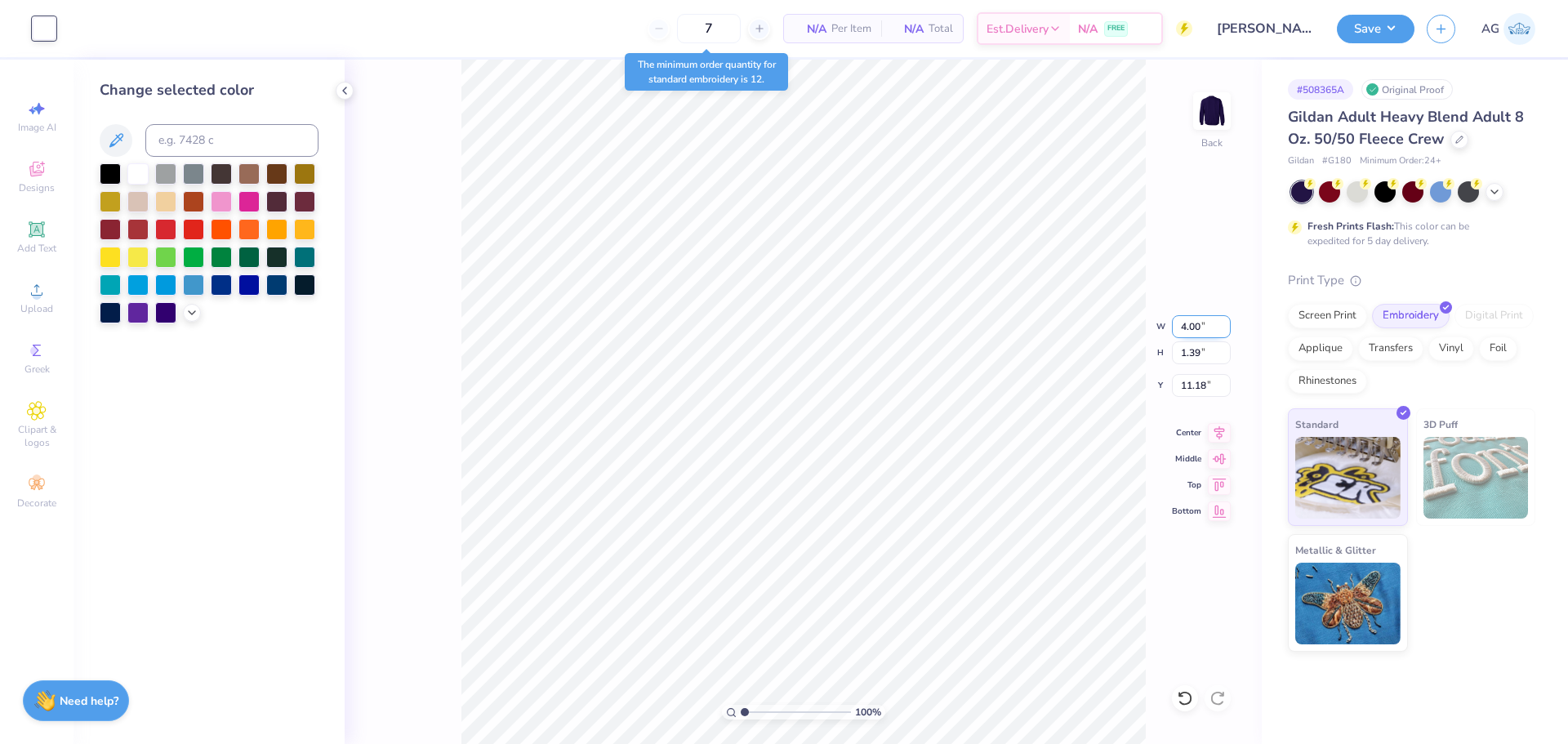
type input "1.39"
drag, startPoint x: 1184, startPoint y: 382, endPoint x: 1150, endPoint y: 382, distance: 34.0
click at [1183, 382] on input "6.44" at bounding box center [1202, 385] width 59 height 23
type input "3.00"
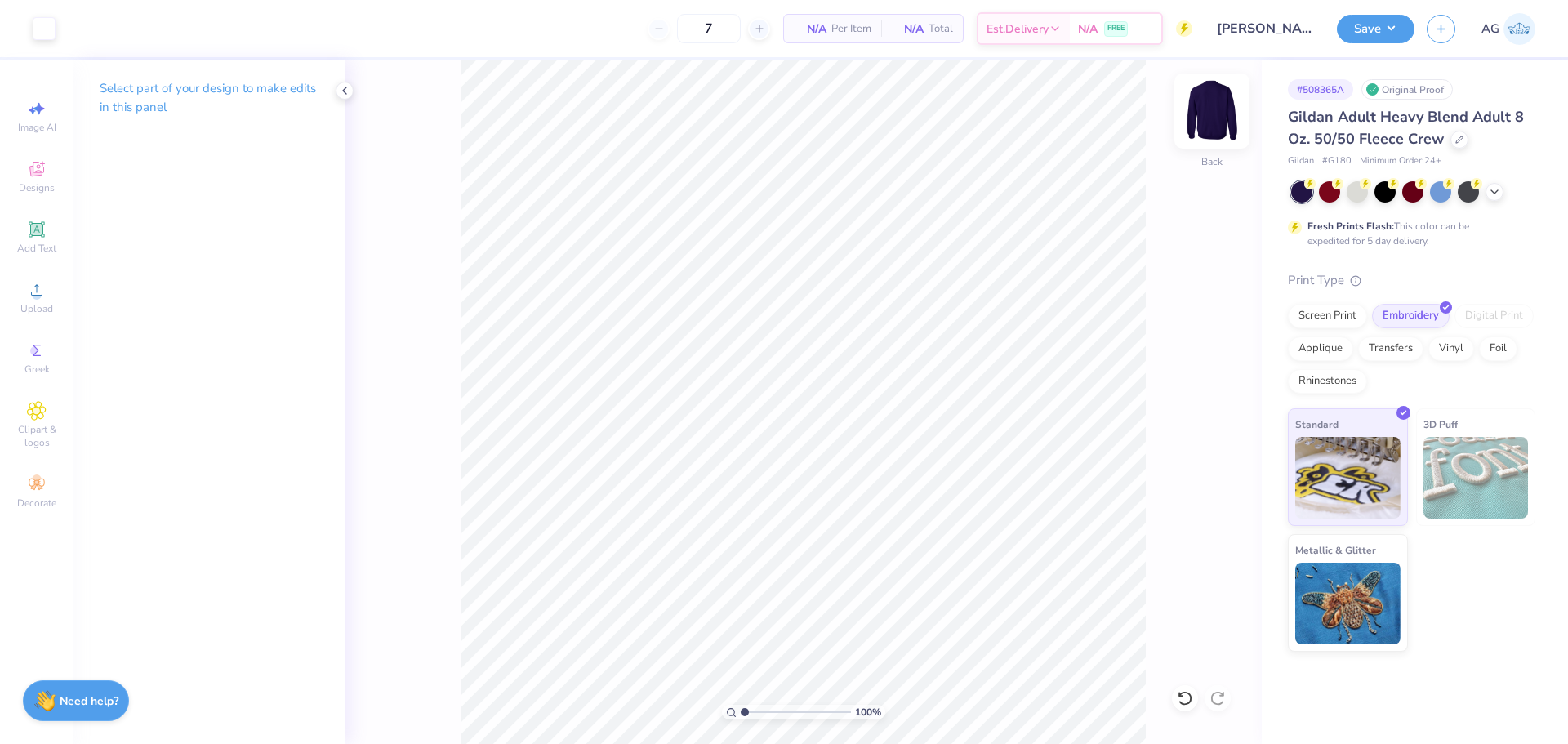
click at [1225, 117] on img at bounding box center [1211, 111] width 65 height 65
drag, startPoint x: 50, startPoint y: 294, endPoint x: 65, endPoint y: 294, distance: 15.0
click at [52, 294] on div "Upload" at bounding box center [37, 298] width 57 height 48
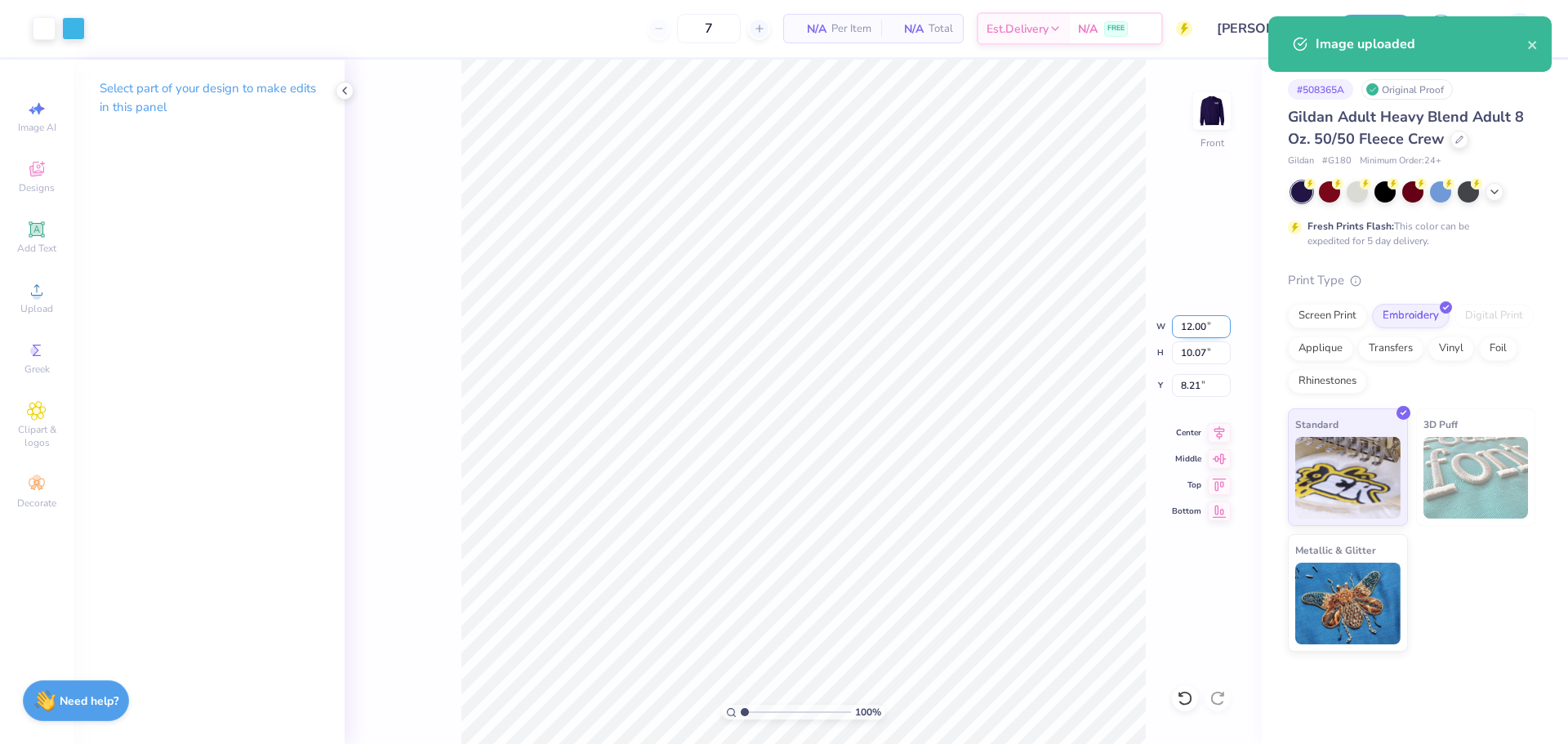
click at [1195, 328] on input "12.00" at bounding box center [1202, 326] width 59 height 23
click at [1198, 387] on input "8.21" at bounding box center [1202, 385] width 59 height 23
type input "3.00"
click at [1212, 431] on icon at bounding box center [1219, 431] width 23 height 20
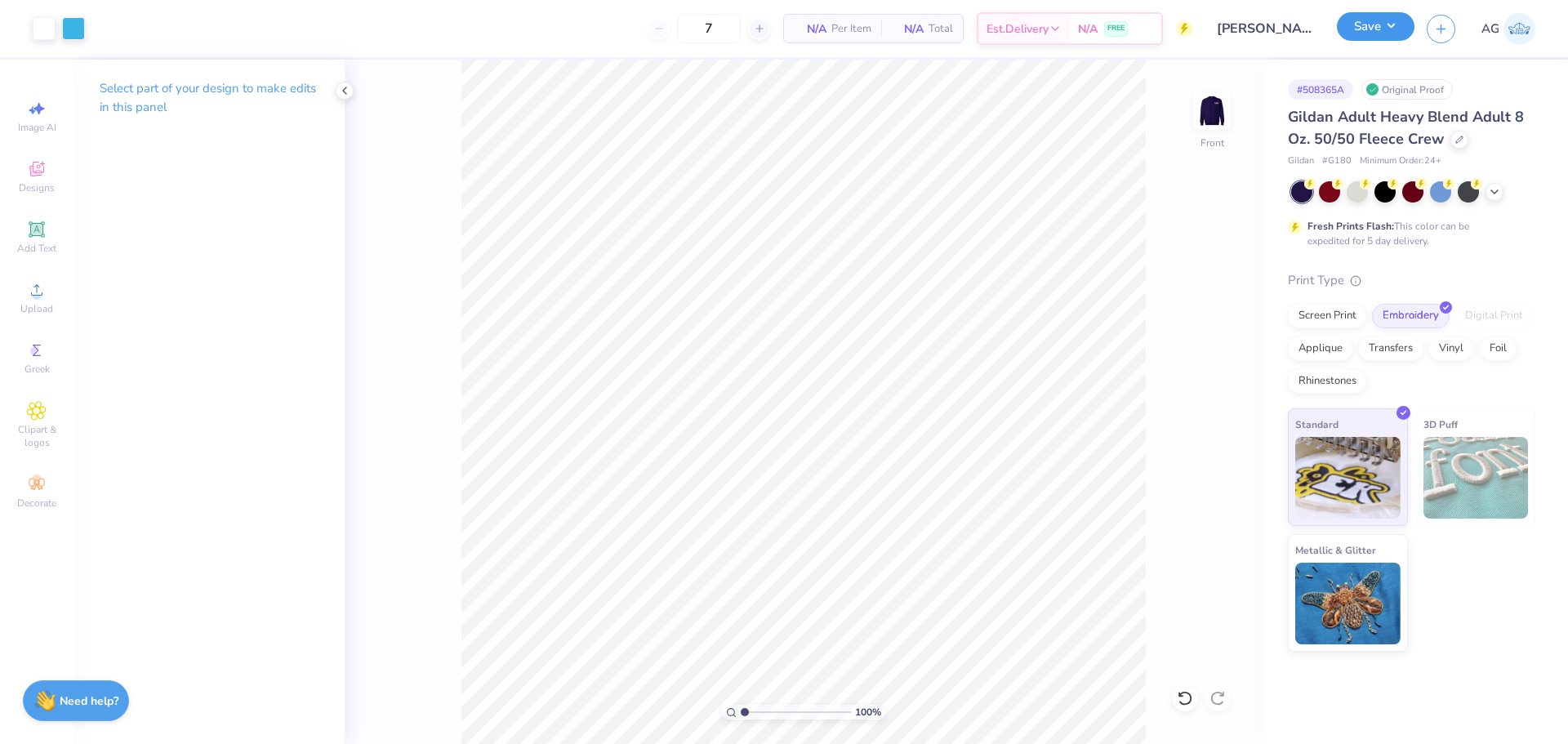
click at [1388, 29] on button "Save" at bounding box center [1375, 26] width 77 height 29
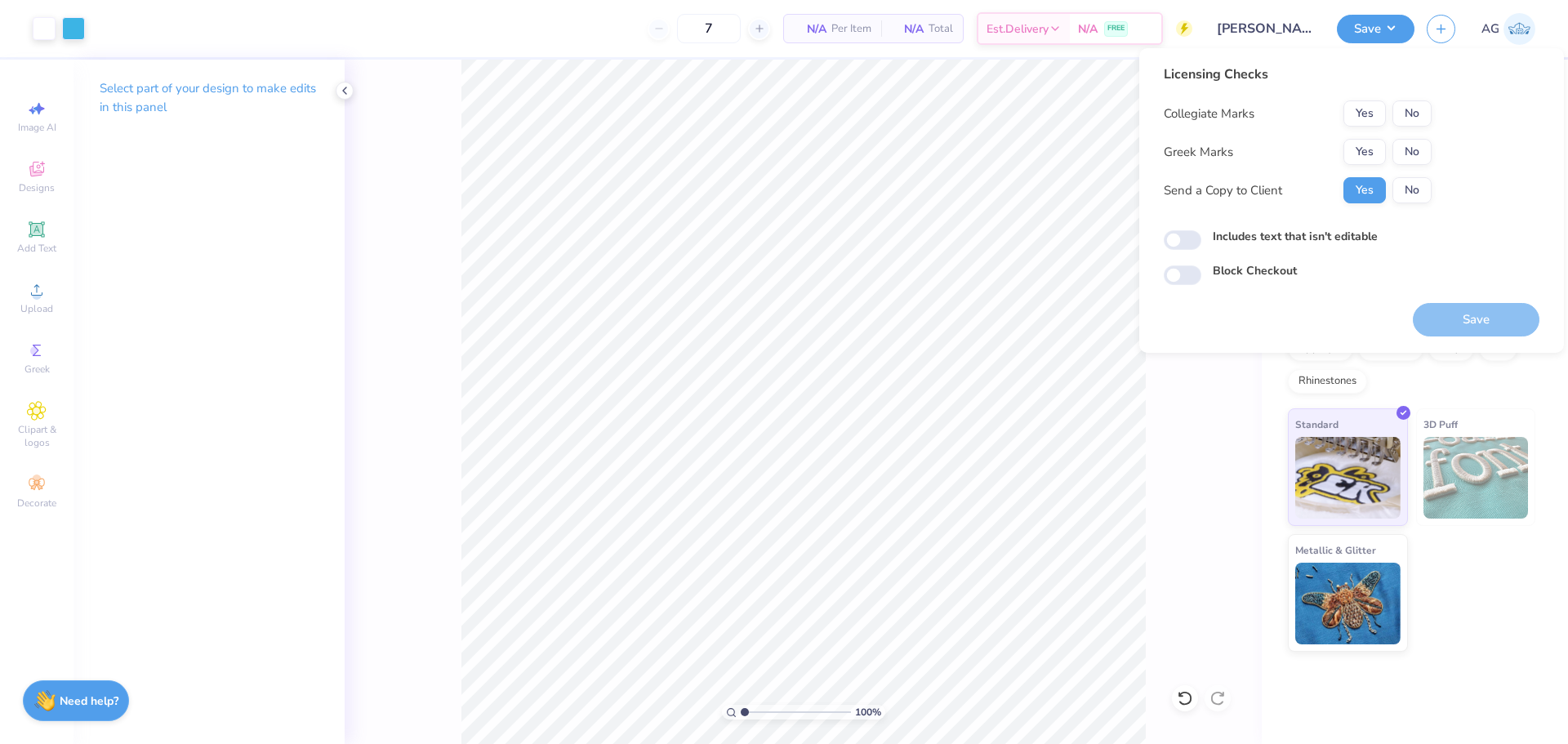
click at [1476, 80] on div "Licensing Checks Collegiate Marks Yes No Greek Marks Yes No Send a Copy to Clie…" at bounding box center [1351, 175] width 376 height 221
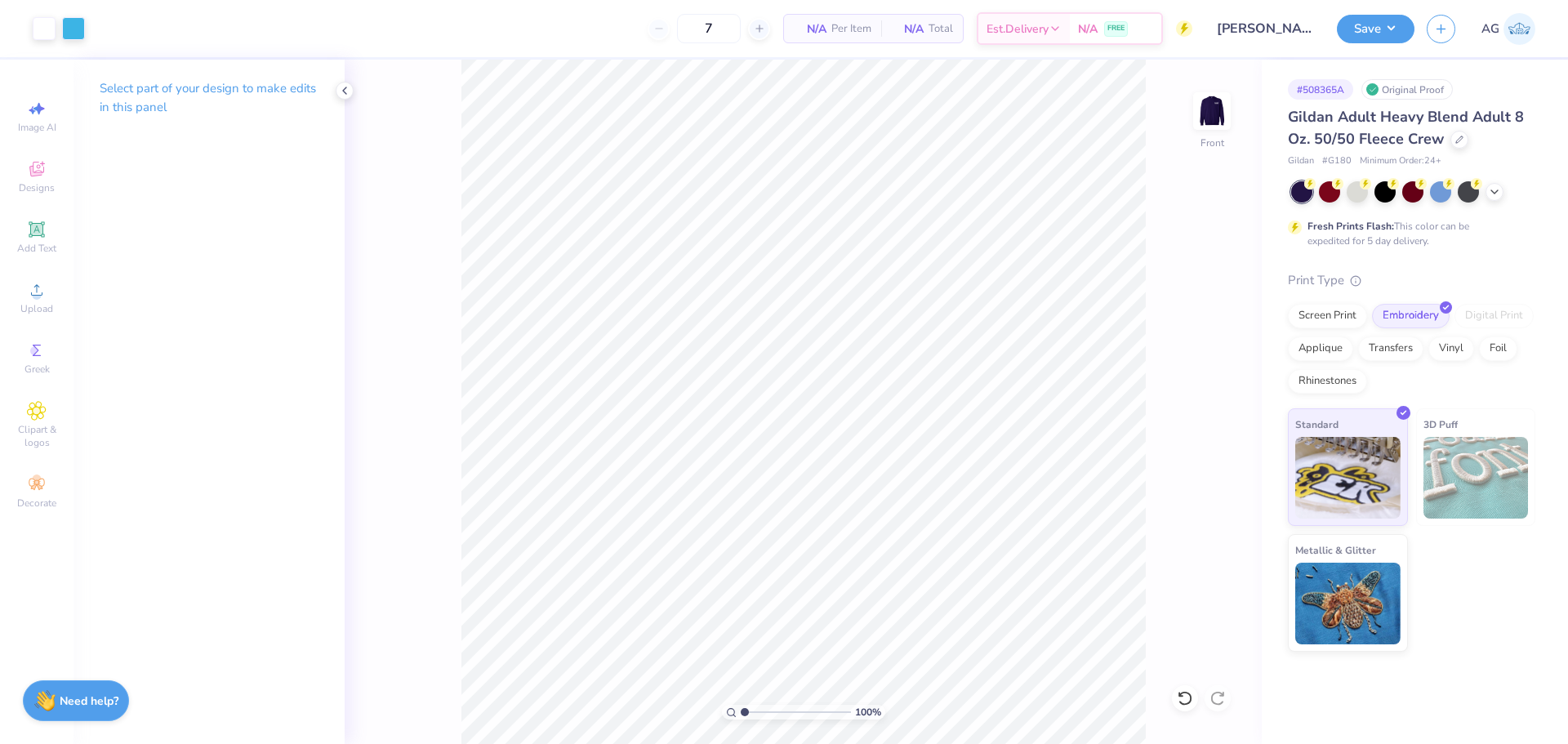
click at [1421, 14] on div "Save AG" at bounding box center [1452, 29] width 231 height 57
click at [1404, 25] on button "Save" at bounding box center [1375, 26] width 77 height 29
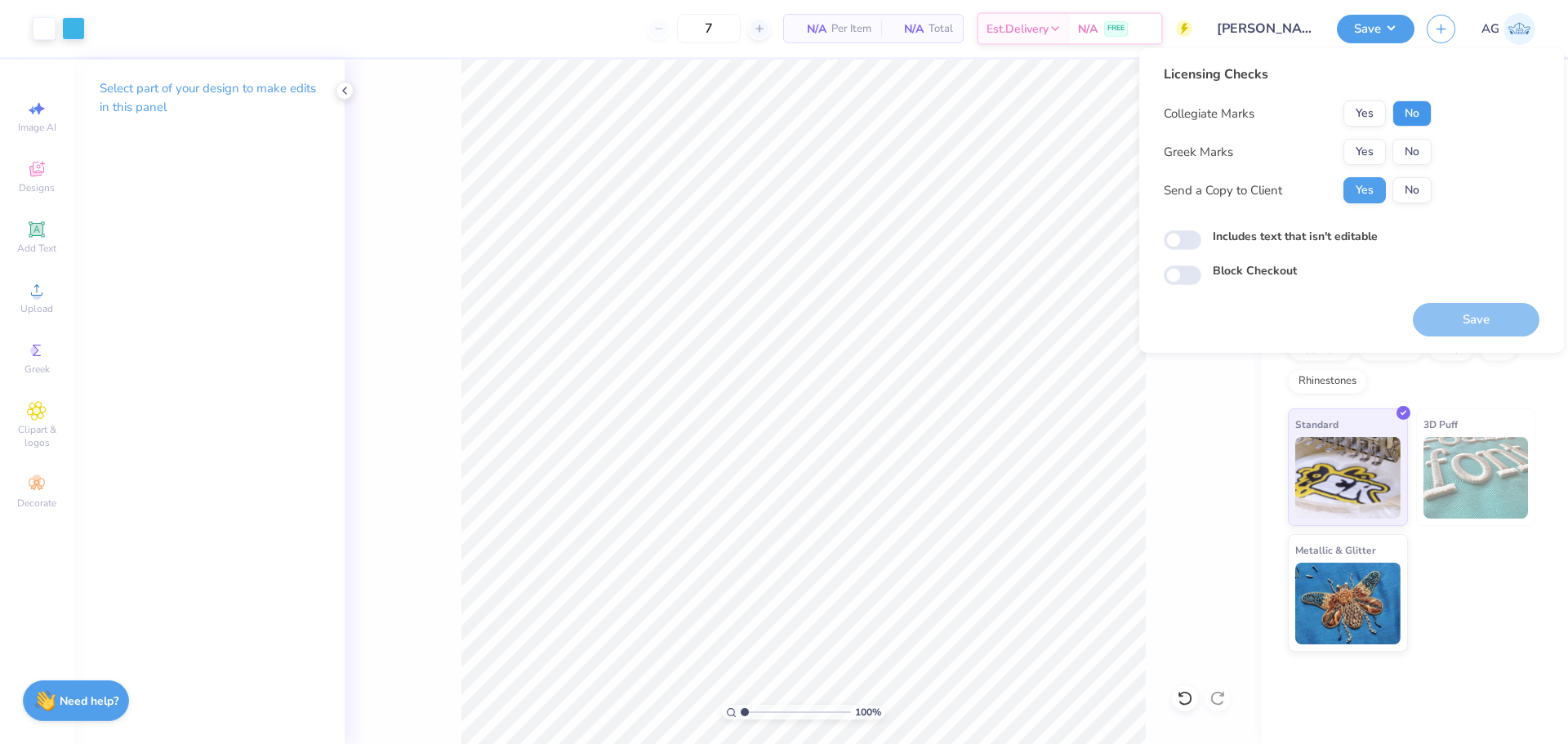
click at [1425, 117] on button "No" at bounding box center [1411, 114] width 39 height 26
click at [1412, 151] on button "No" at bounding box center [1411, 152] width 39 height 26
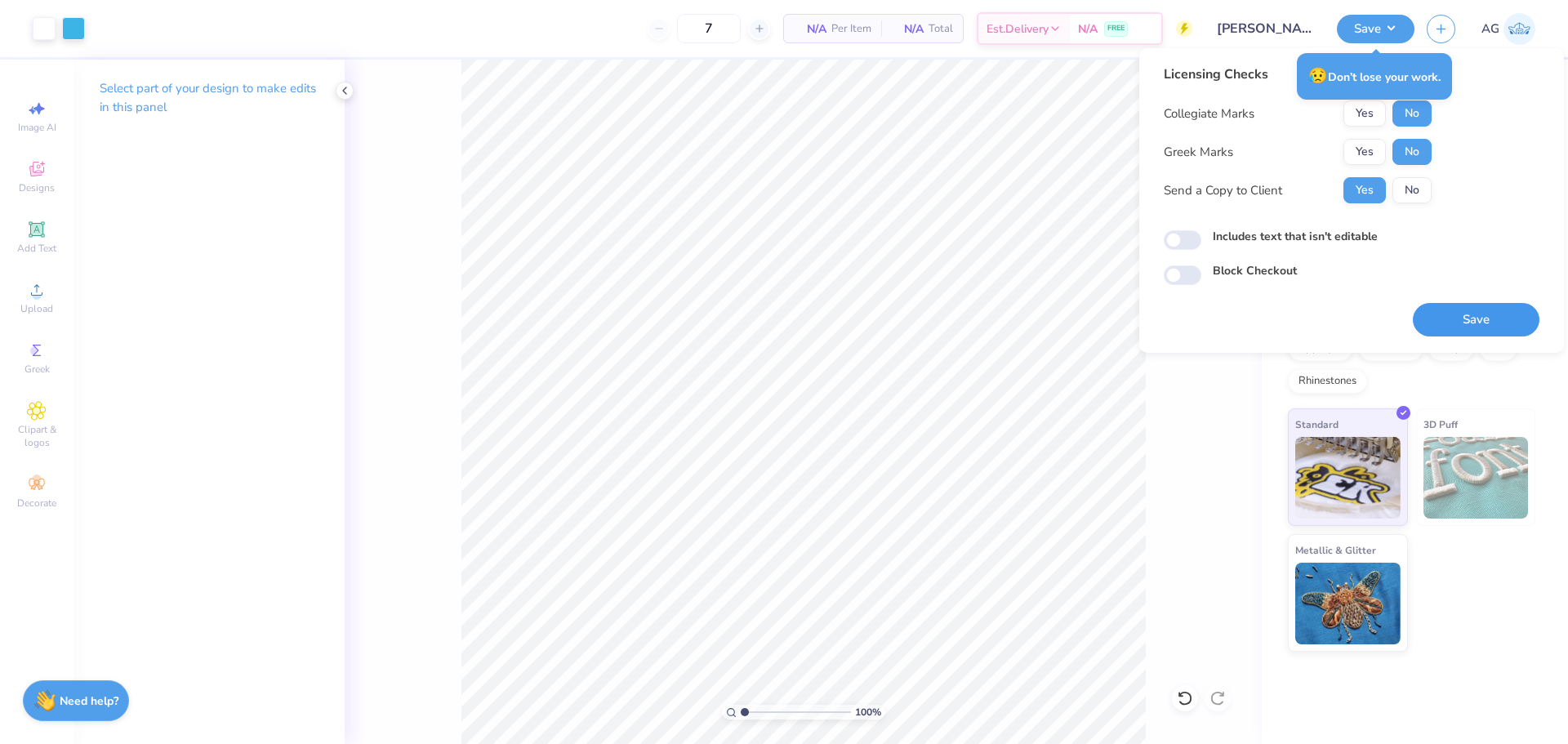
click at [1497, 316] on button "Save" at bounding box center [1477, 319] width 127 height 34
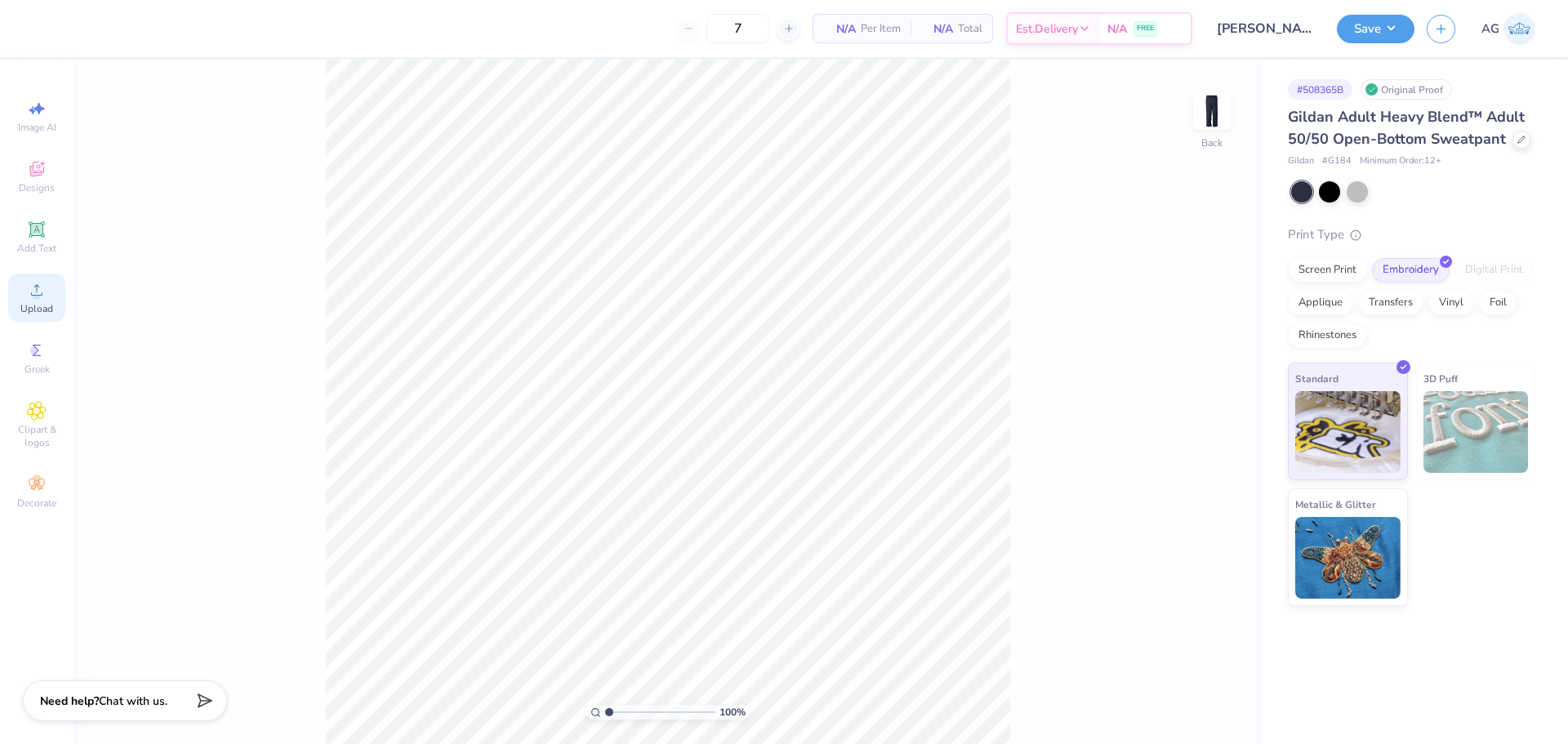
click at [33, 299] on icon at bounding box center [37, 290] width 20 height 20
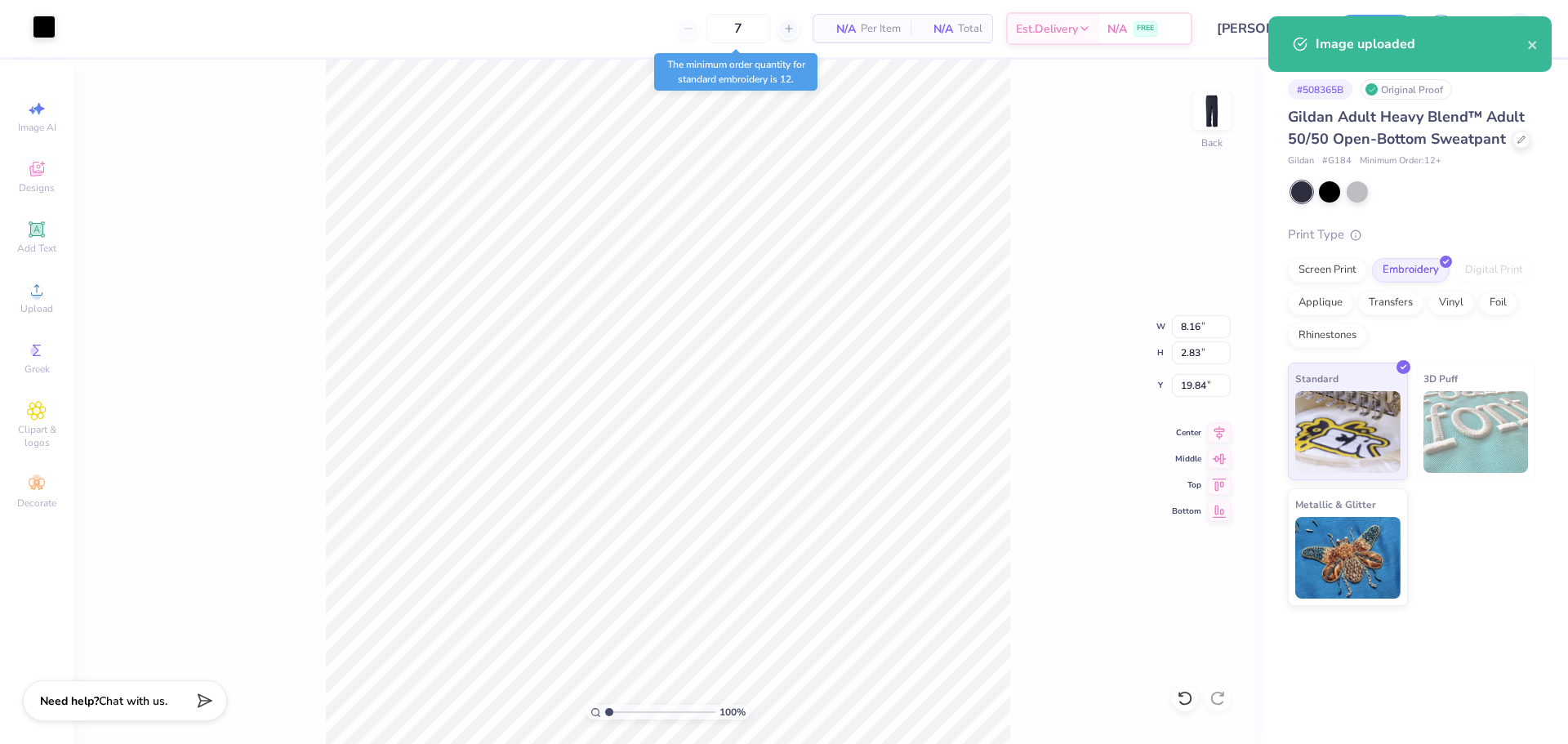
click at [54, 23] on div at bounding box center [44, 27] width 23 height 23
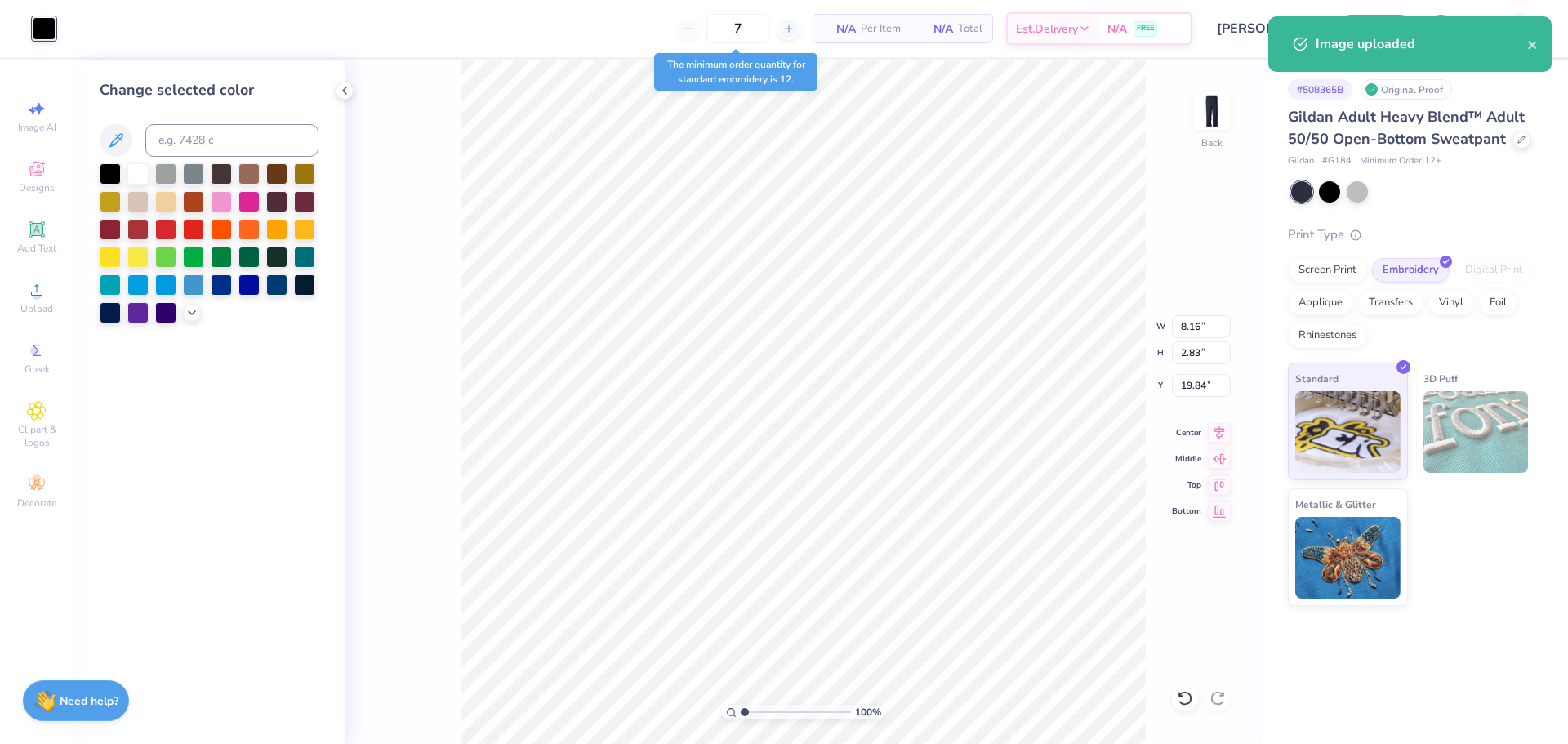
drag, startPoint x: 141, startPoint y: 171, endPoint x: 357, endPoint y: 310, distance: 256.9
click at [140, 171] on div at bounding box center [137, 174] width 21 height 21
type input "5.56"
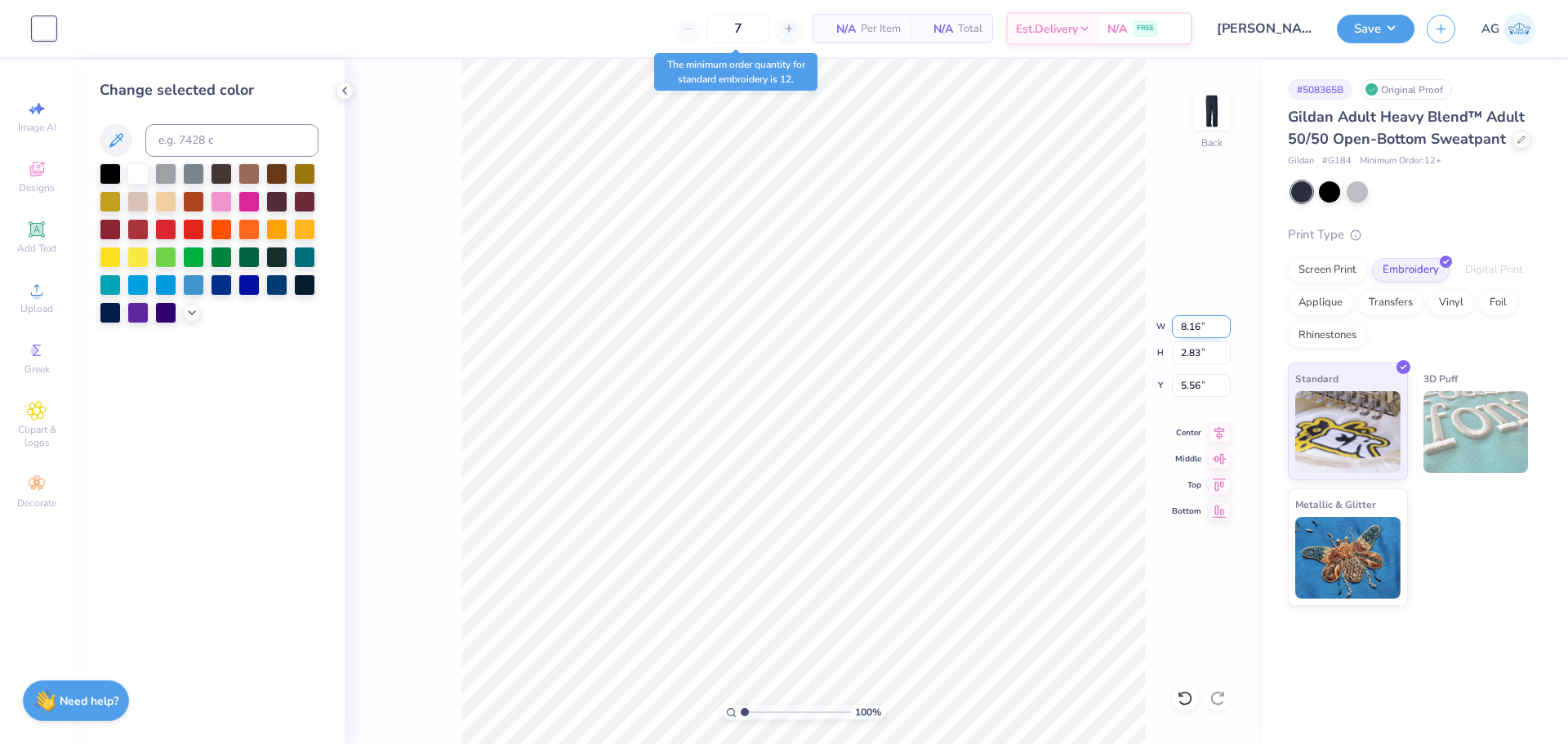
click at [1182, 320] on input "8.16" at bounding box center [1202, 326] width 59 height 23
type input "4.00"
type input "1.39"
click at [1207, 390] on input "6.29" at bounding box center [1202, 385] width 59 height 23
click at [1206, 391] on input "3.00" at bounding box center [1202, 385] width 59 height 23
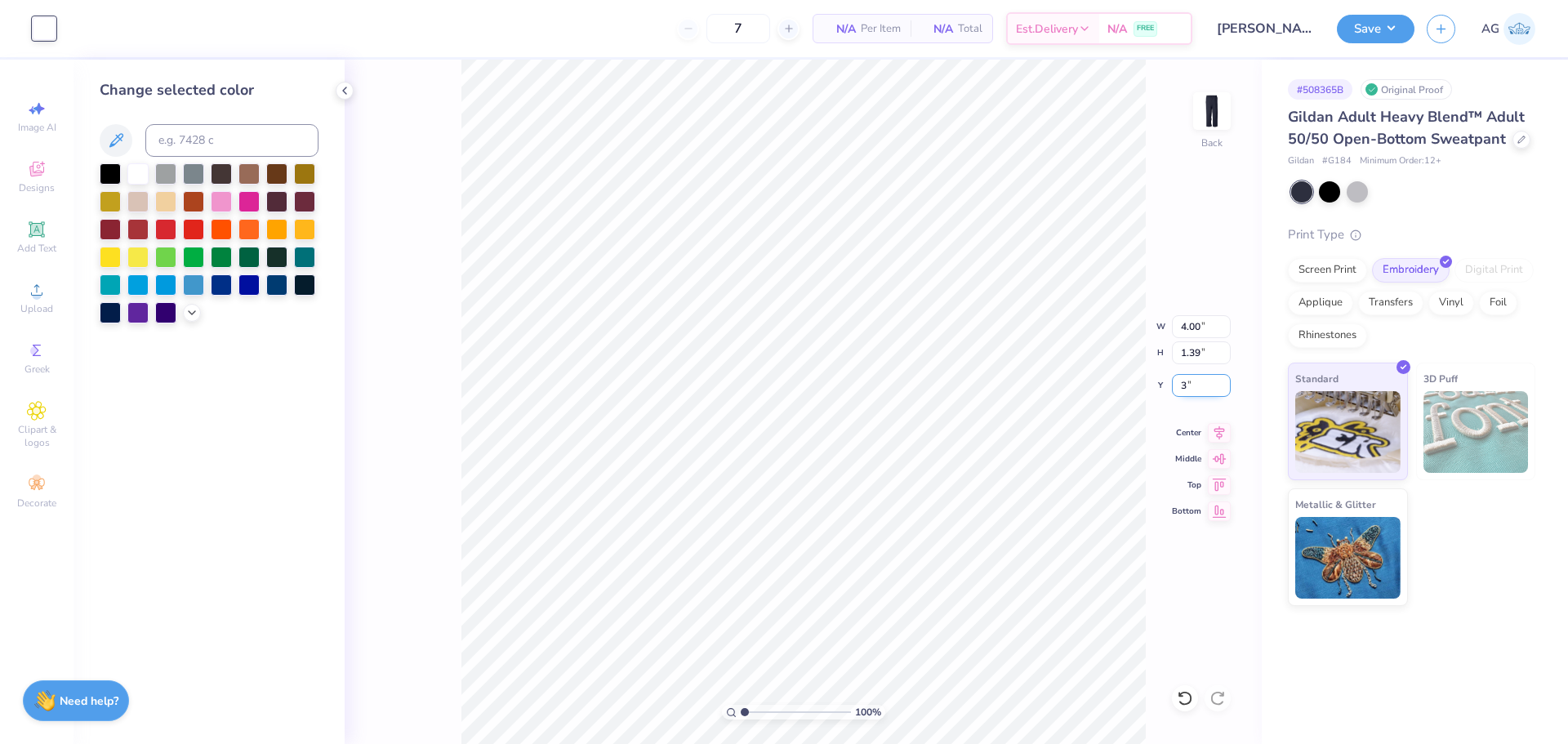
type input "3"
click at [1153, 289] on div "100 % Back W 4.00 4.00 " H 1.39 1.39 " Y 3 3 " Center Middle Top Bottom" at bounding box center [803, 402] width 917 height 685
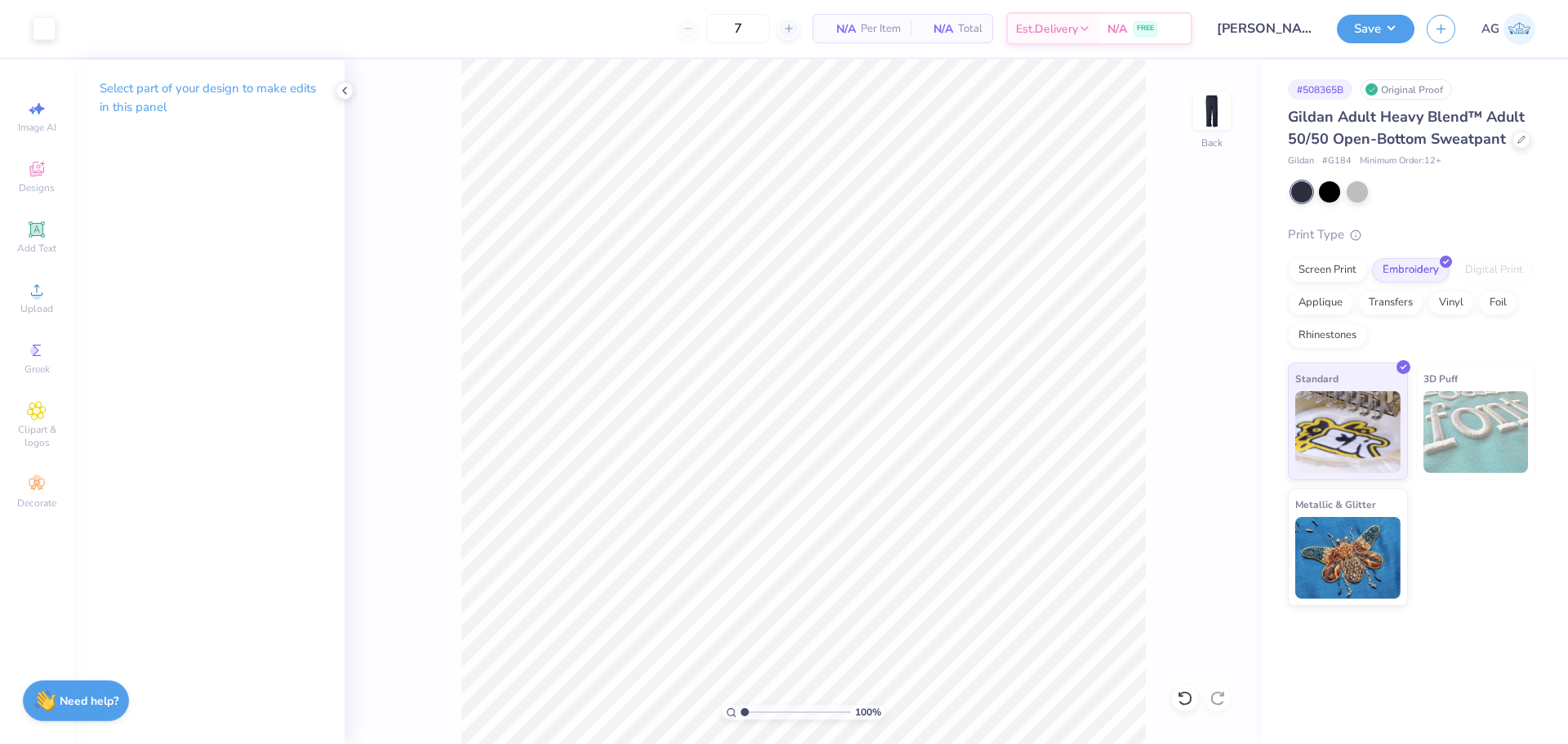
click at [1350, 17] on button "Save" at bounding box center [1375, 29] width 77 height 29
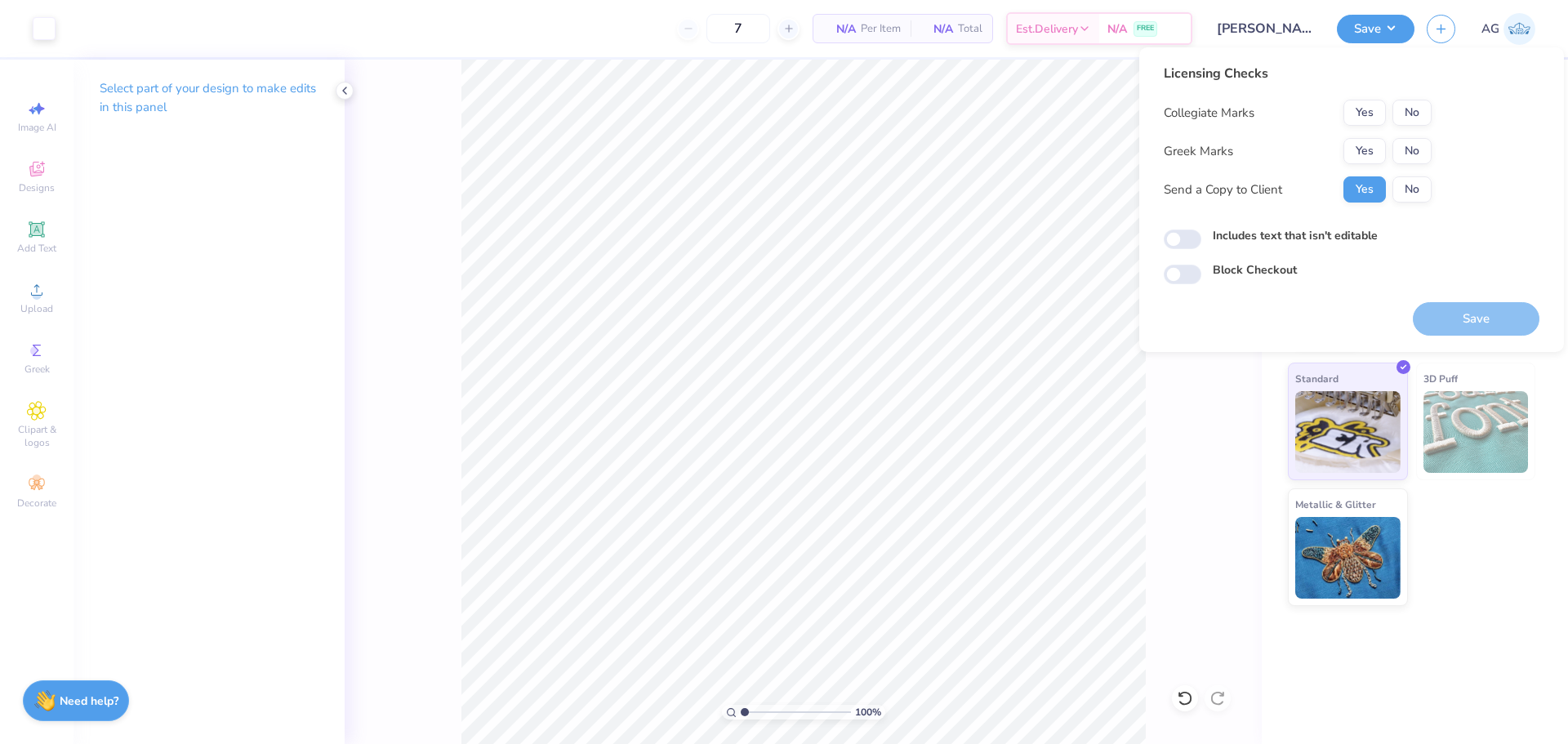
click at [1424, 92] on div "Licensing Checks Collegiate Marks Yes No Greek Marks Yes No Send a Copy to Clie…" at bounding box center [1298, 139] width 268 height 151
click at [1418, 124] on button "No" at bounding box center [1411, 113] width 39 height 26
click at [1403, 146] on button "No" at bounding box center [1411, 151] width 39 height 26
drag, startPoint x: 1181, startPoint y: 249, endPoint x: 1208, endPoint y: 285, distance: 45.0
click at [1181, 246] on div "Licensing Checks Collegiate Marks Yes No Greek Marks Yes No Send a Copy to Clie…" at bounding box center [1351, 174] width 376 height 221
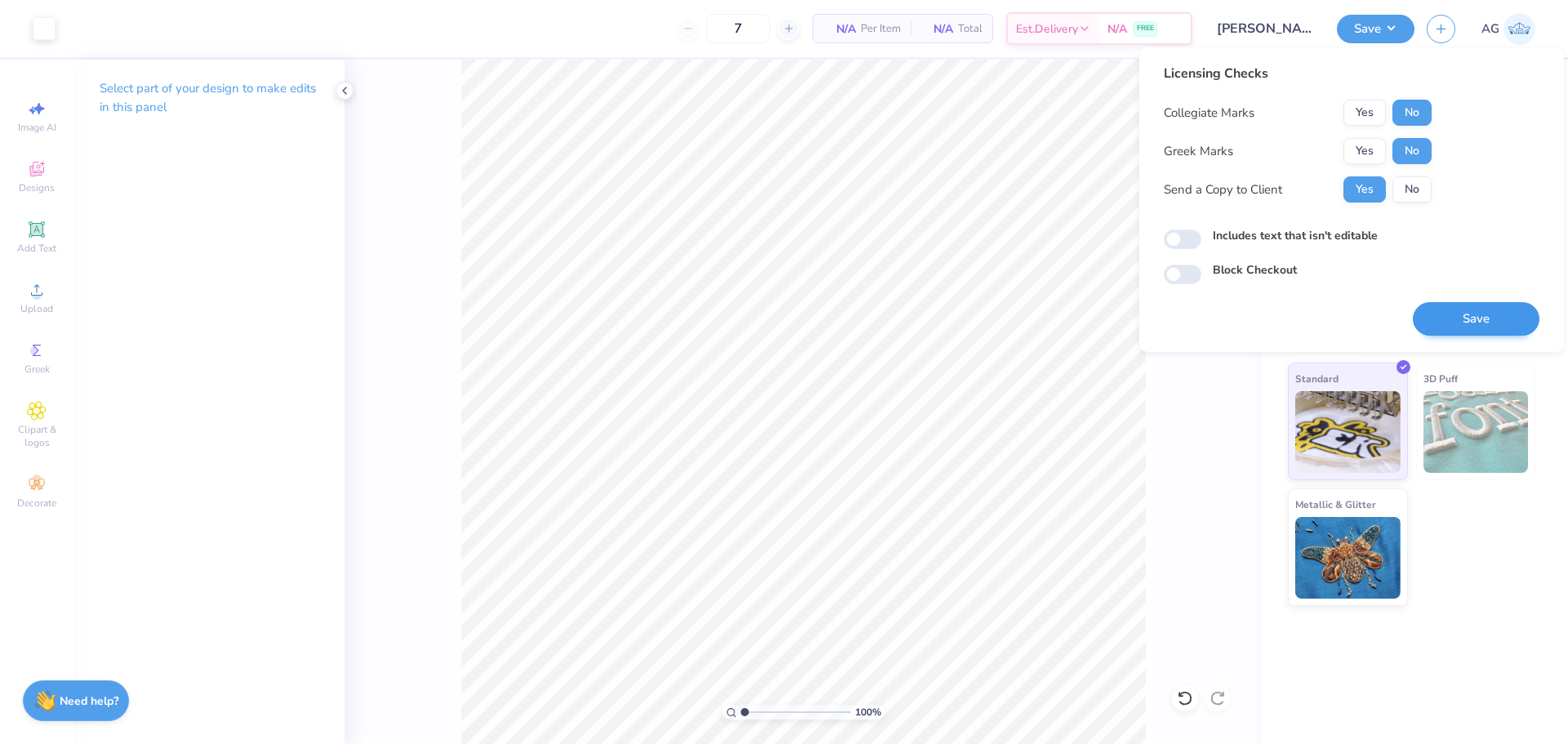
drag, startPoint x: 1558, startPoint y: 320, endPoint x: 1518, endPoint y: 312, distance: 40.8
click at [1551, 320] on div "Licensing Checks Collegiate Marks Yes No Greek Marks Yes No Send a Copy to Clie…" at bounding box center [1351, 199] width 424 height 305
click at [1516, 312] on button "Save" at bounding box center [1477, 318] width 127 height 34
